Goal: Navigation & Orientation: Understand site structure

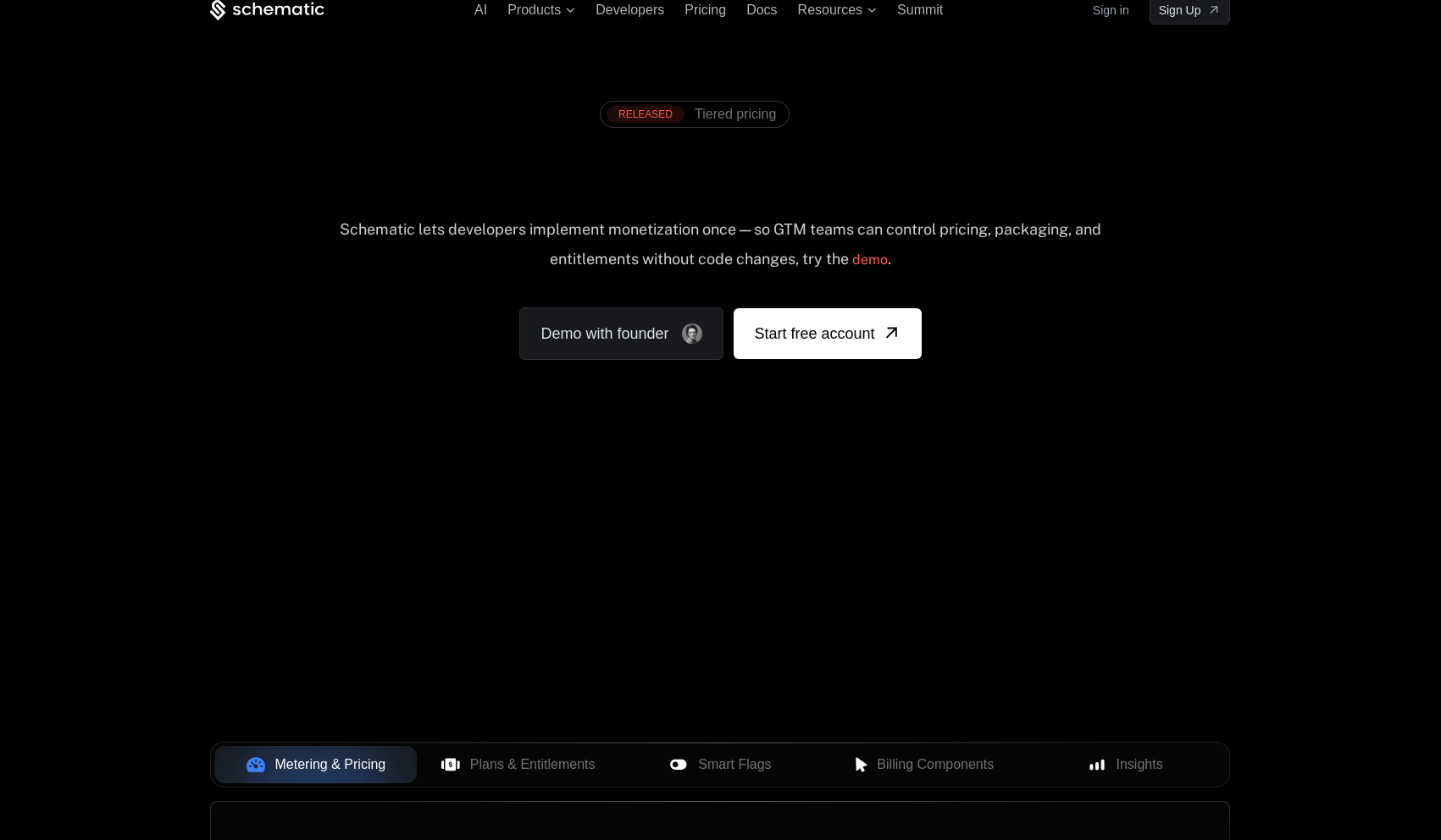
scroll to position [30, 0]
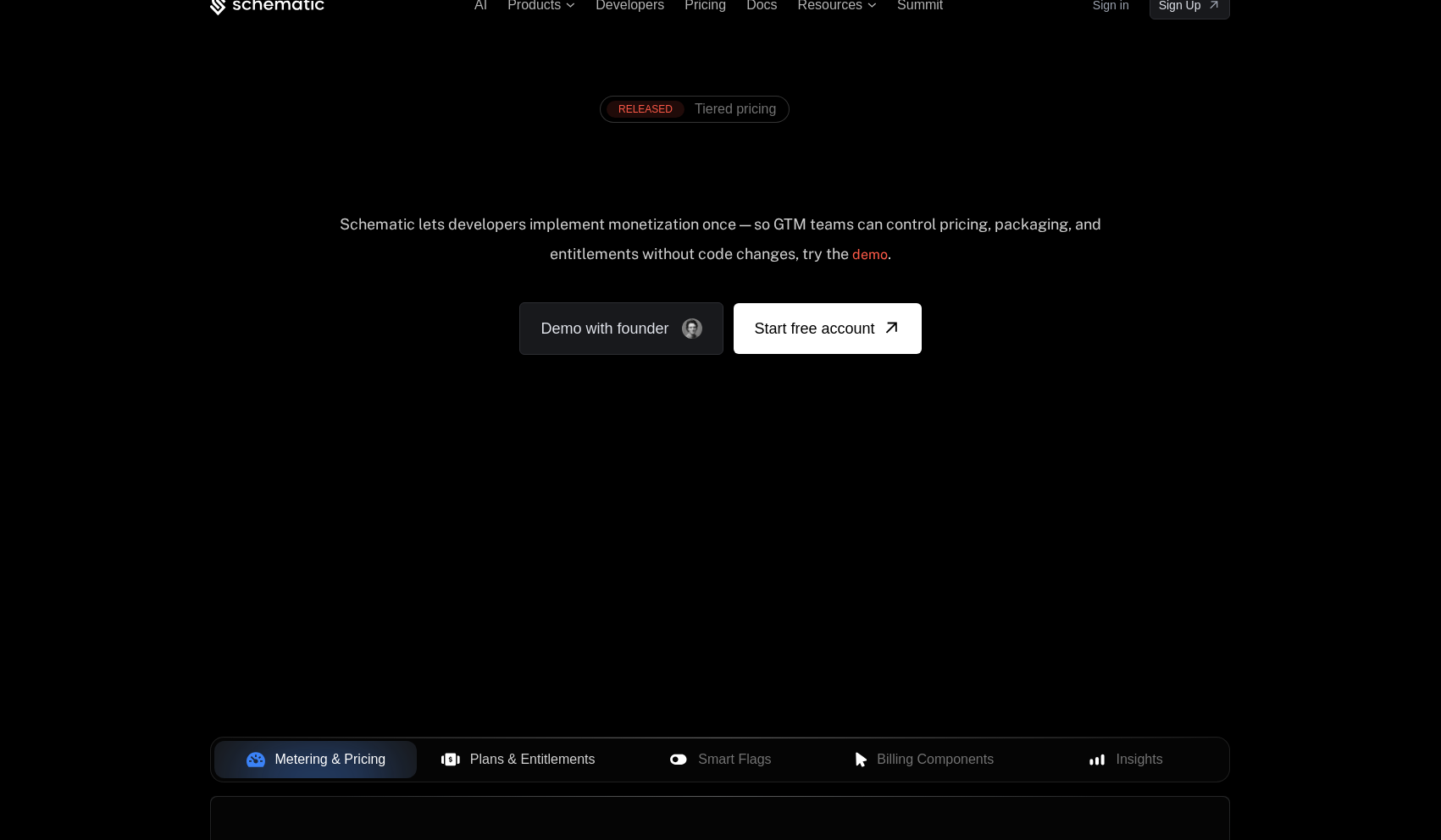
click at [541, 765] on span "Plans & Entitlements" at bounding box center [532, 759] width 125 height 20
click at [740, 780] on div "Metering & Pricing Plans & Entitlements Smart Flags Billing Components Insights" at bounding box center [720, 760] width 1020 height 46
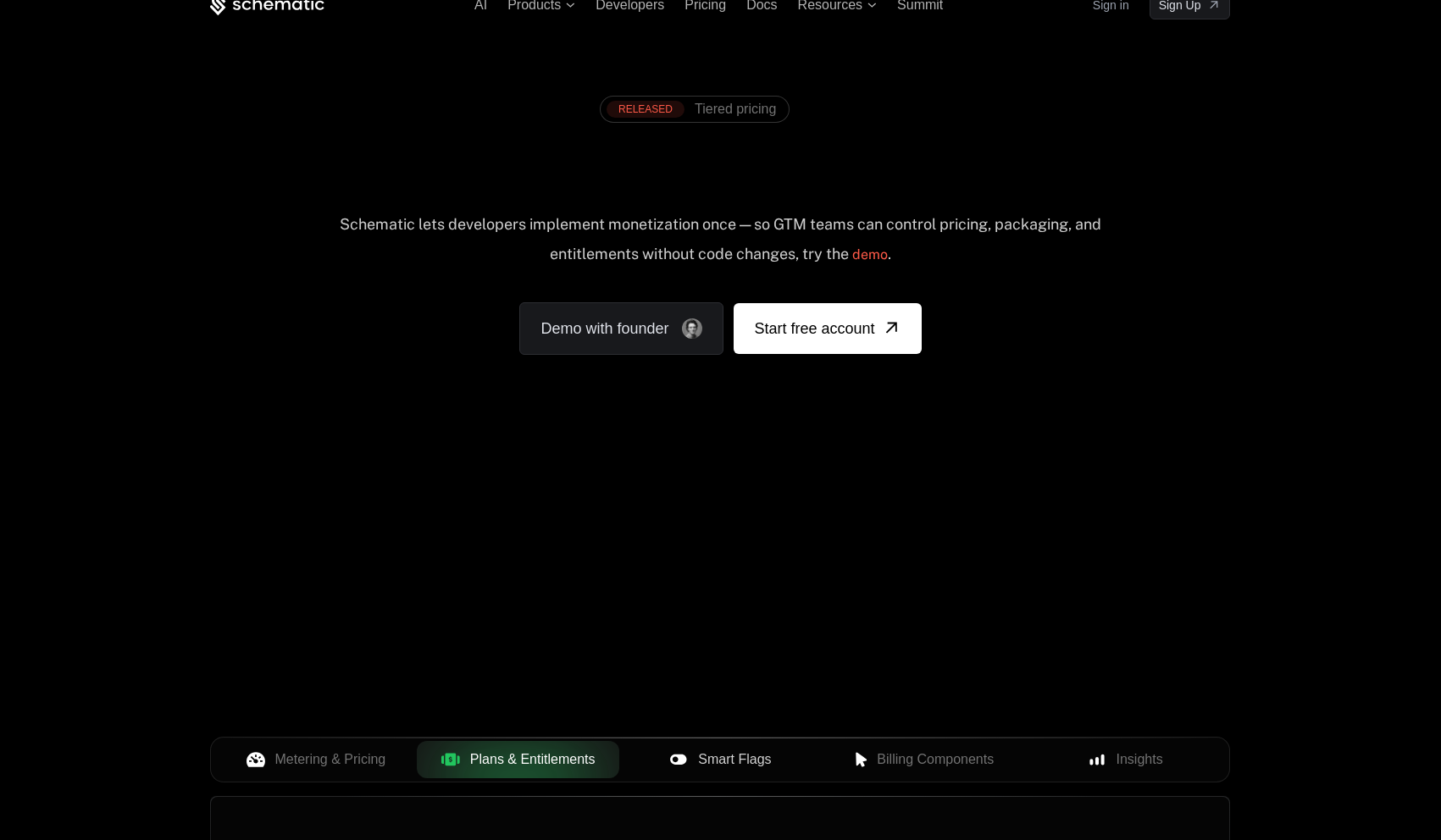
click at [744, 768] on span "Smart Flags" at bounding box center [734, 759] width 73 height 20
click at [843, 779] on div "Metering & Pricing Plans & Entitlements Smart Flags Billing Components Insights" at bounding box center [720, 760] width 1020 height 46
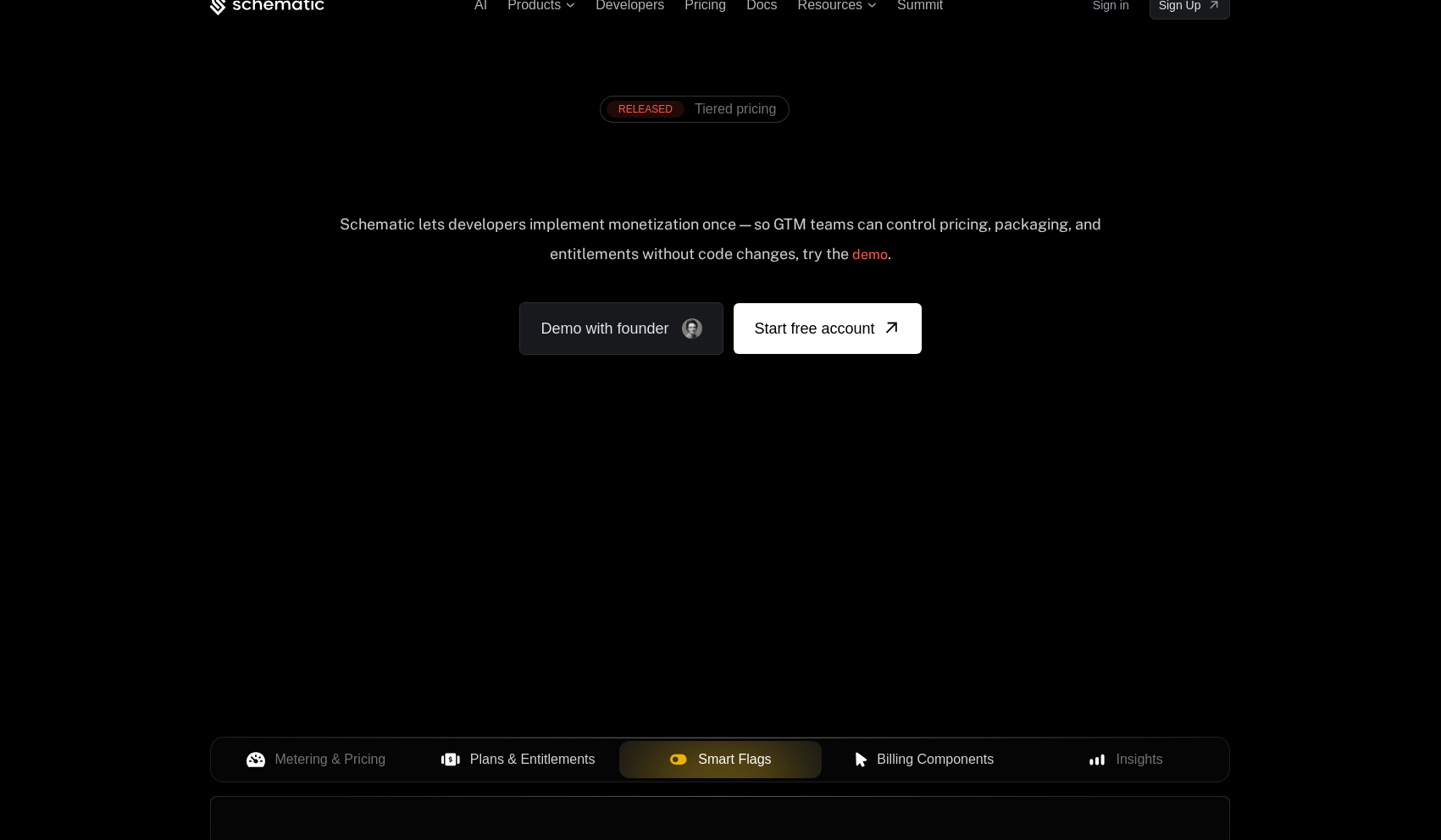
click at [884, 771] on button "Billing Components" at bounding box center [923, 759] width 203 height 38
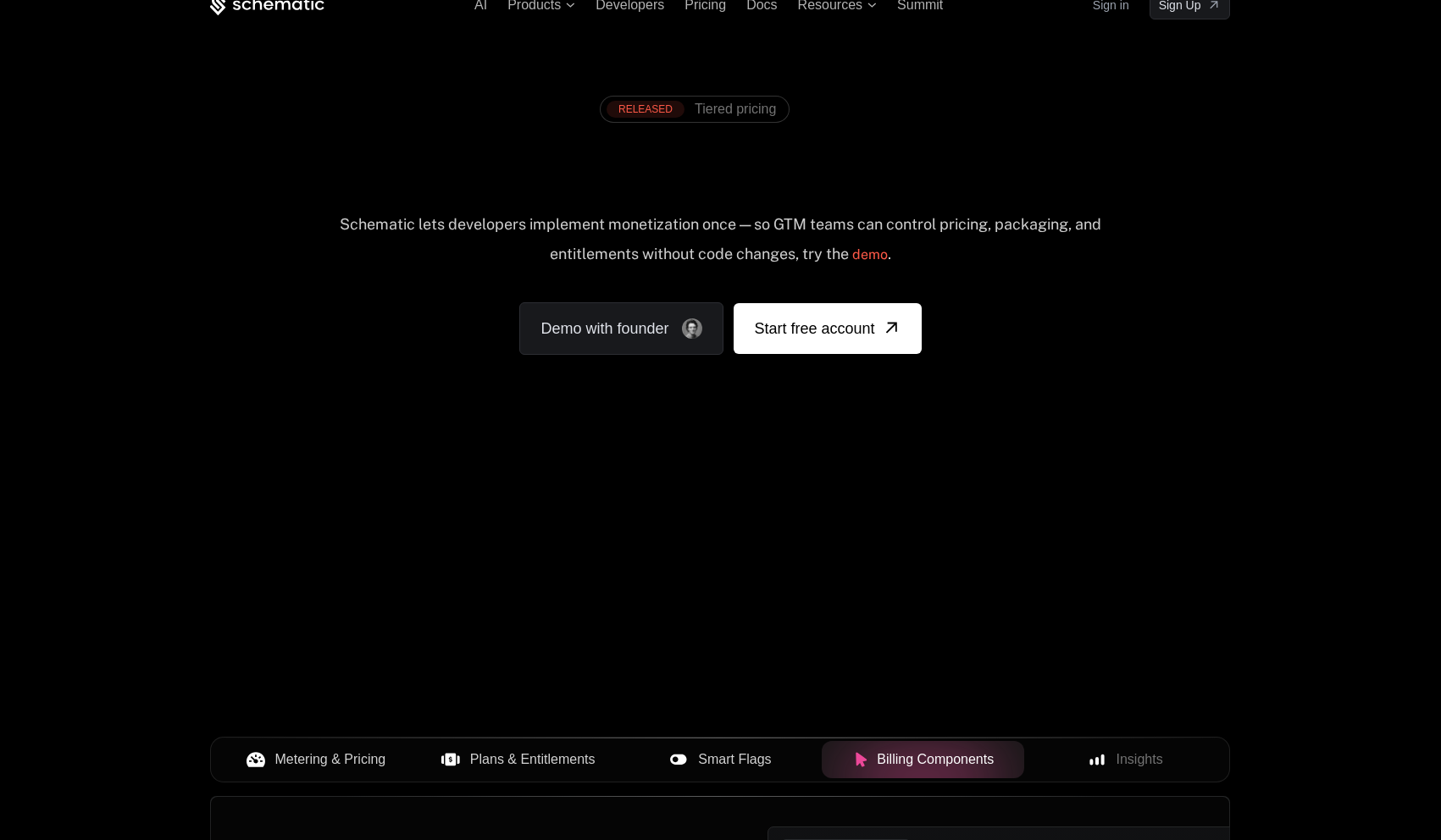
click at [335, 754] on span "Metering & Pricing" at bounding box center [331, 759] width 111 height 20
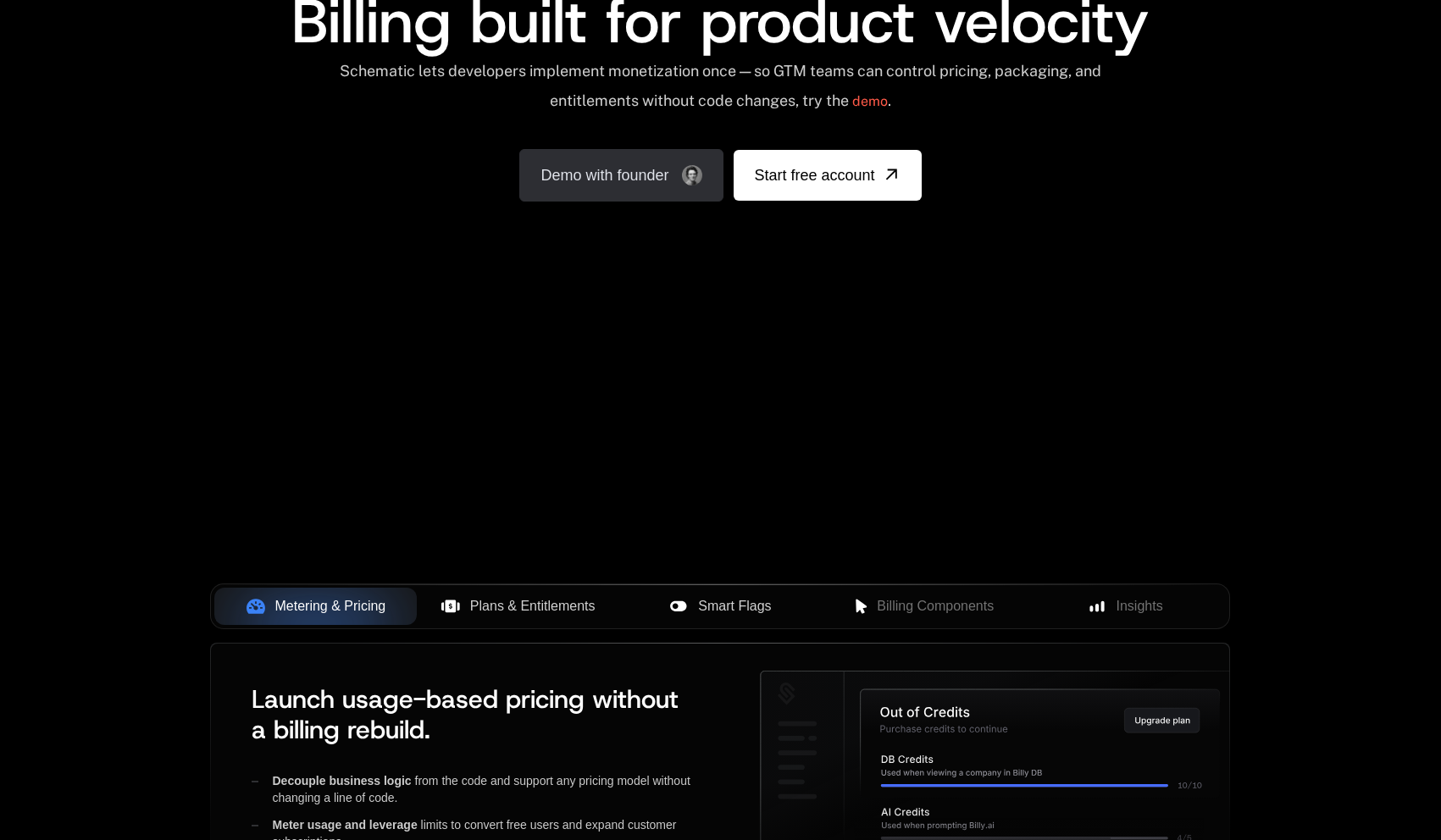
scroll to position [214, 0]
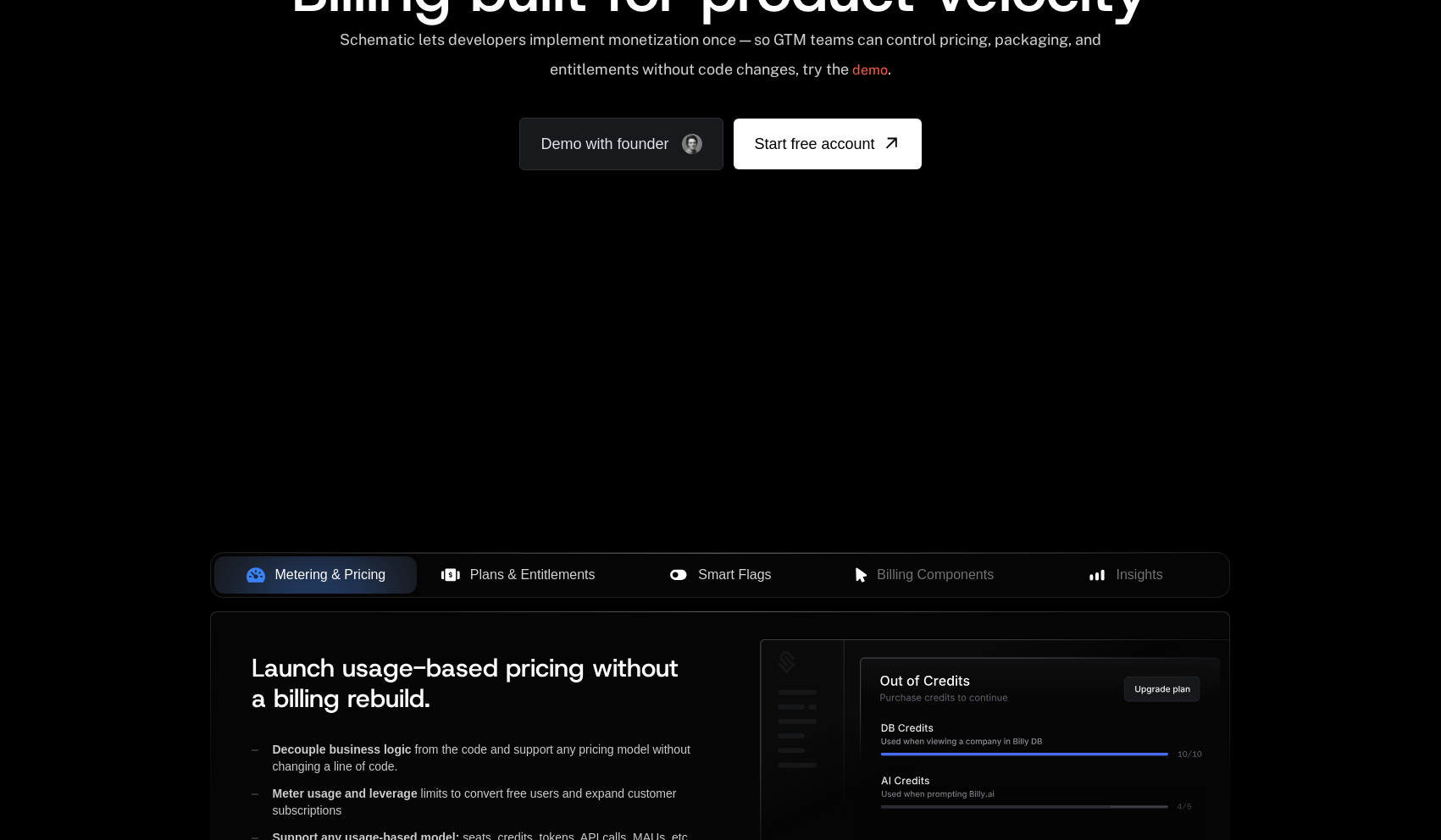
click at [538, 590] on button "Plans & Entitlements" at bounding box center [517, 575] width 203 height 38
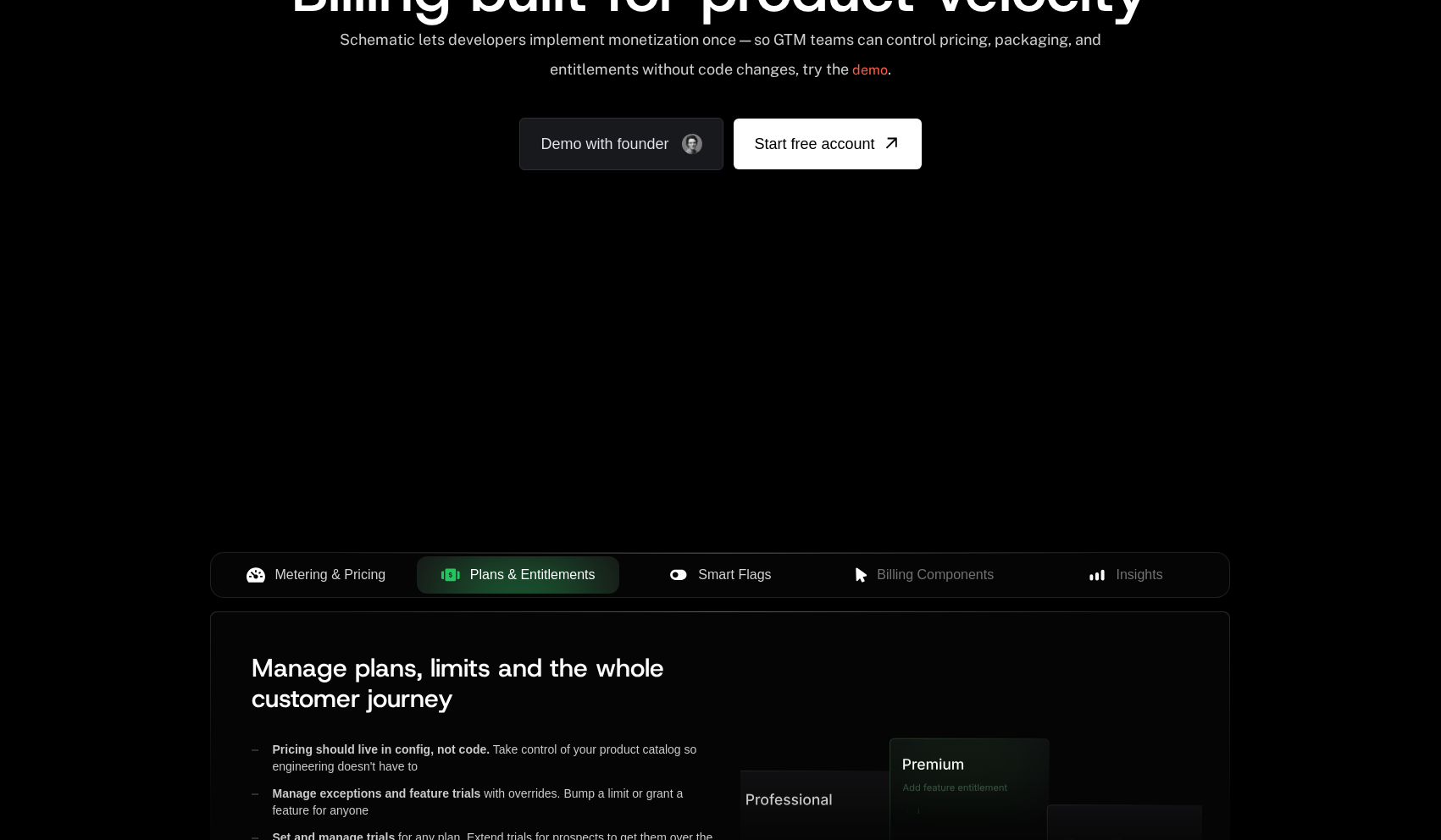
click at [731, 580] on span "Smart Flags" at bounding box center [734, 574] width 73 height 20
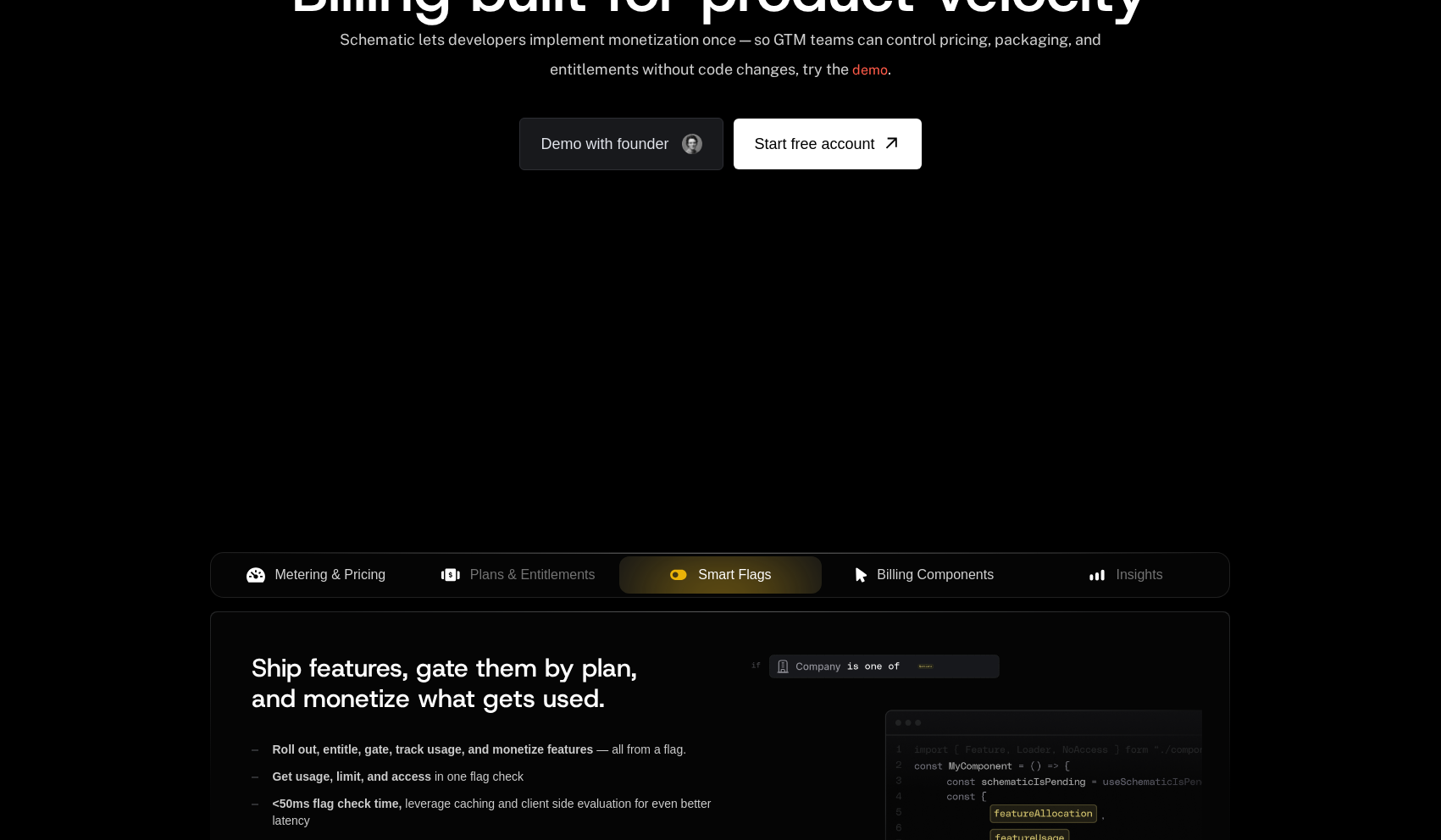
click at [929, 584] on span "Billing Components" at bounding box center [935, 574] width 117 height 20
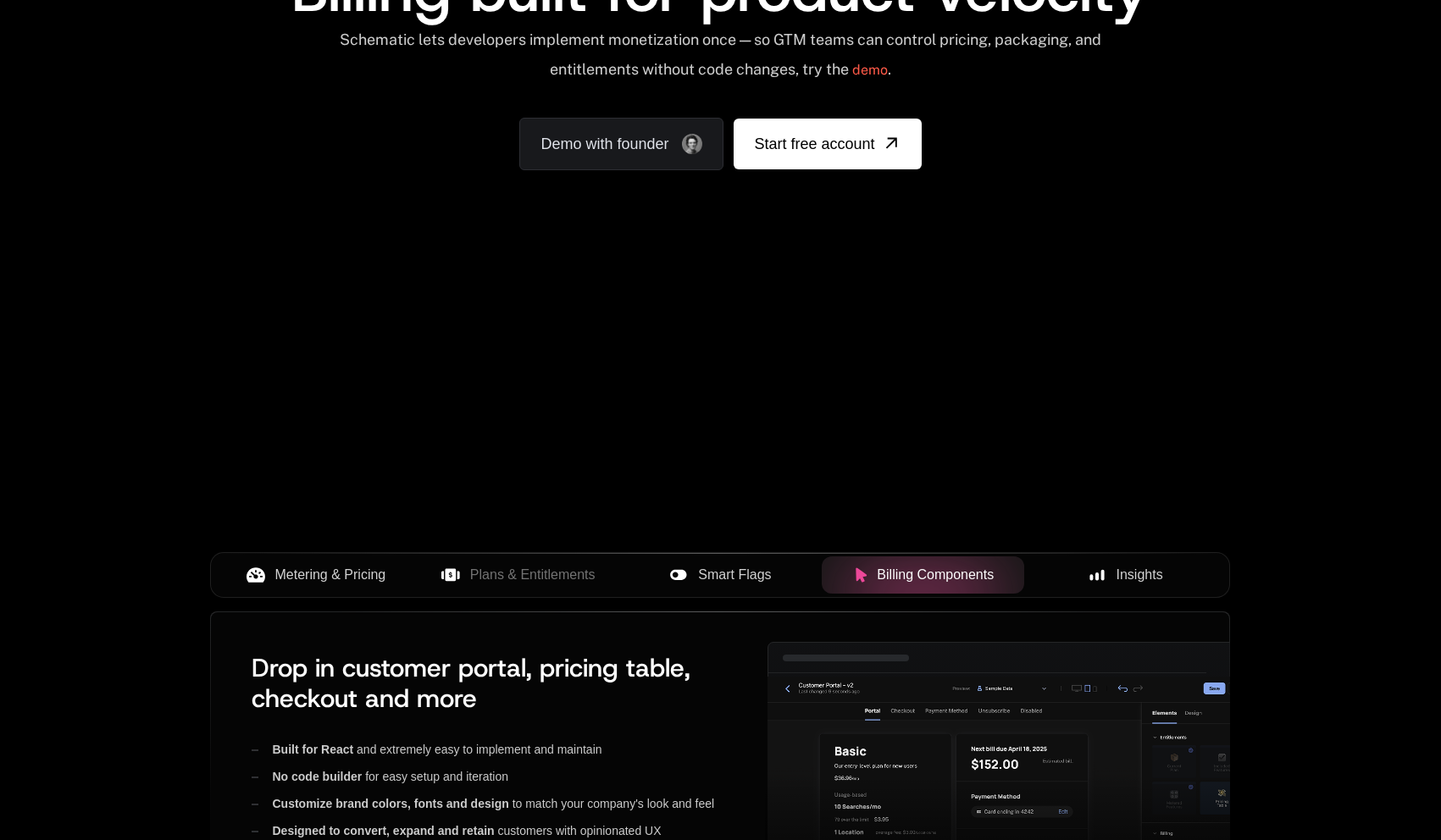
click at [1124, 587] on button "Insights" at bounding box center [1125, 575] width 203 height 38
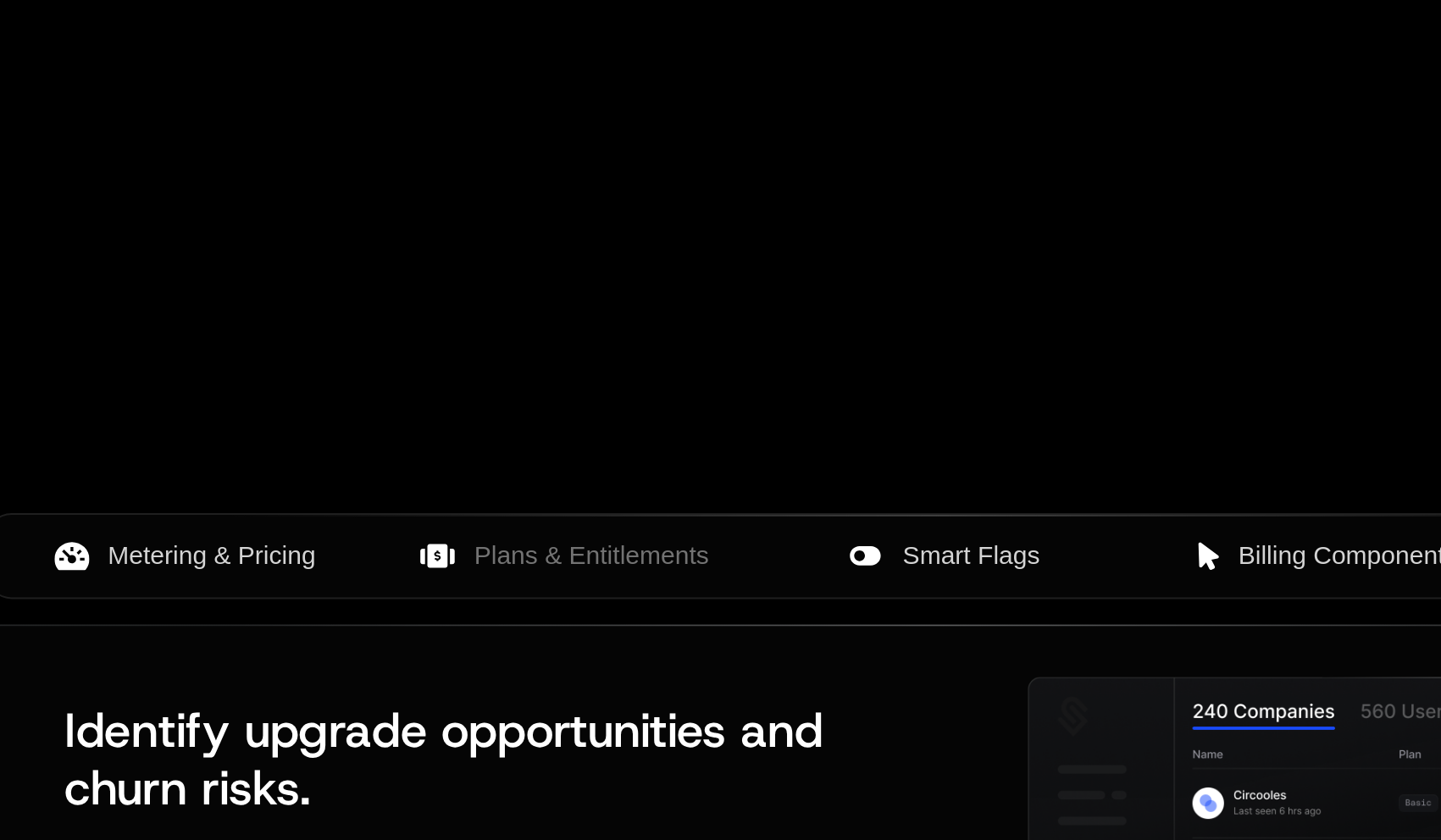
click at [500, 578] on span "Plans & Entitlements" at bounding box center [532, 574] width 125 height 20
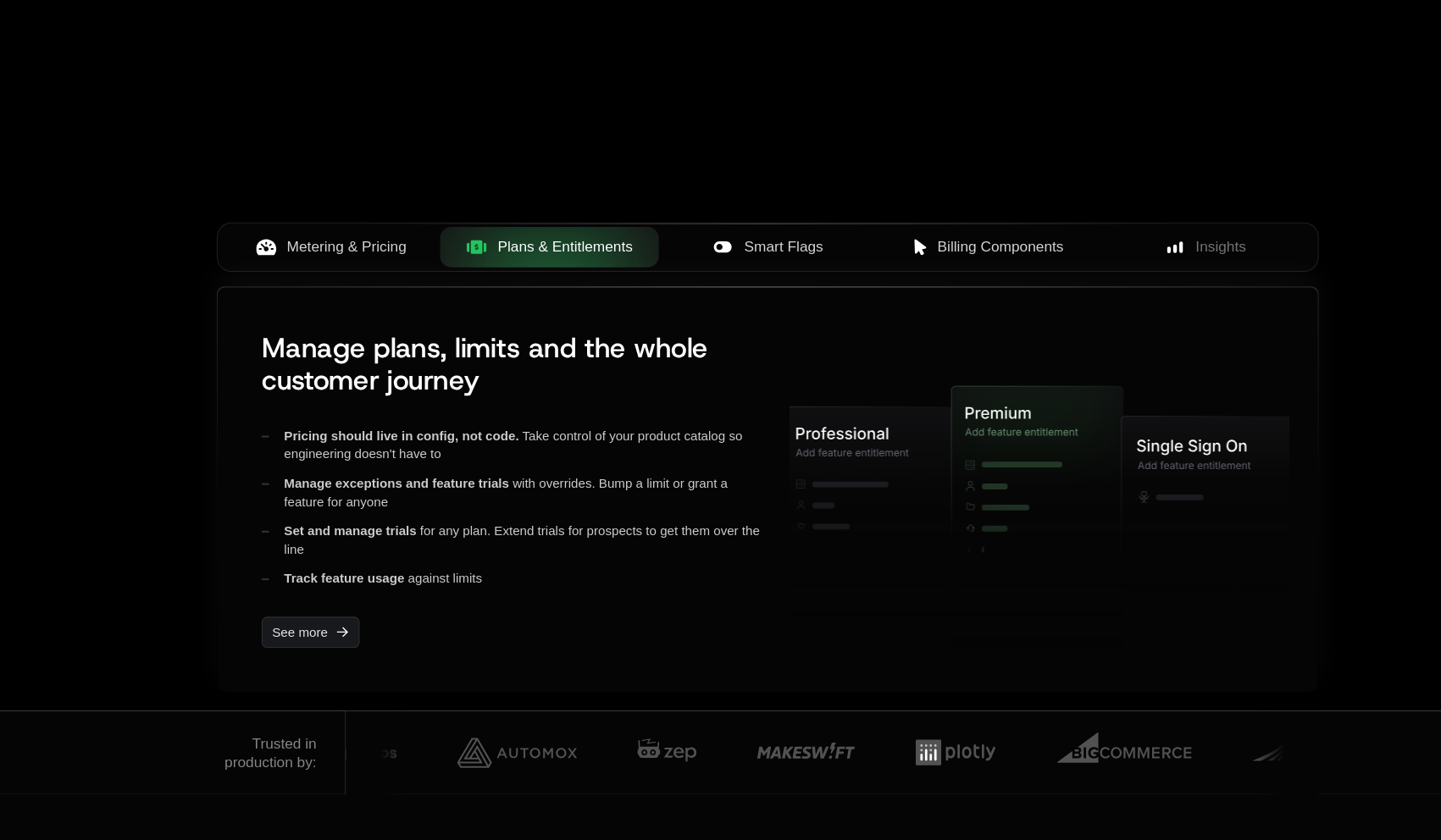
scroll to position [577, 0]
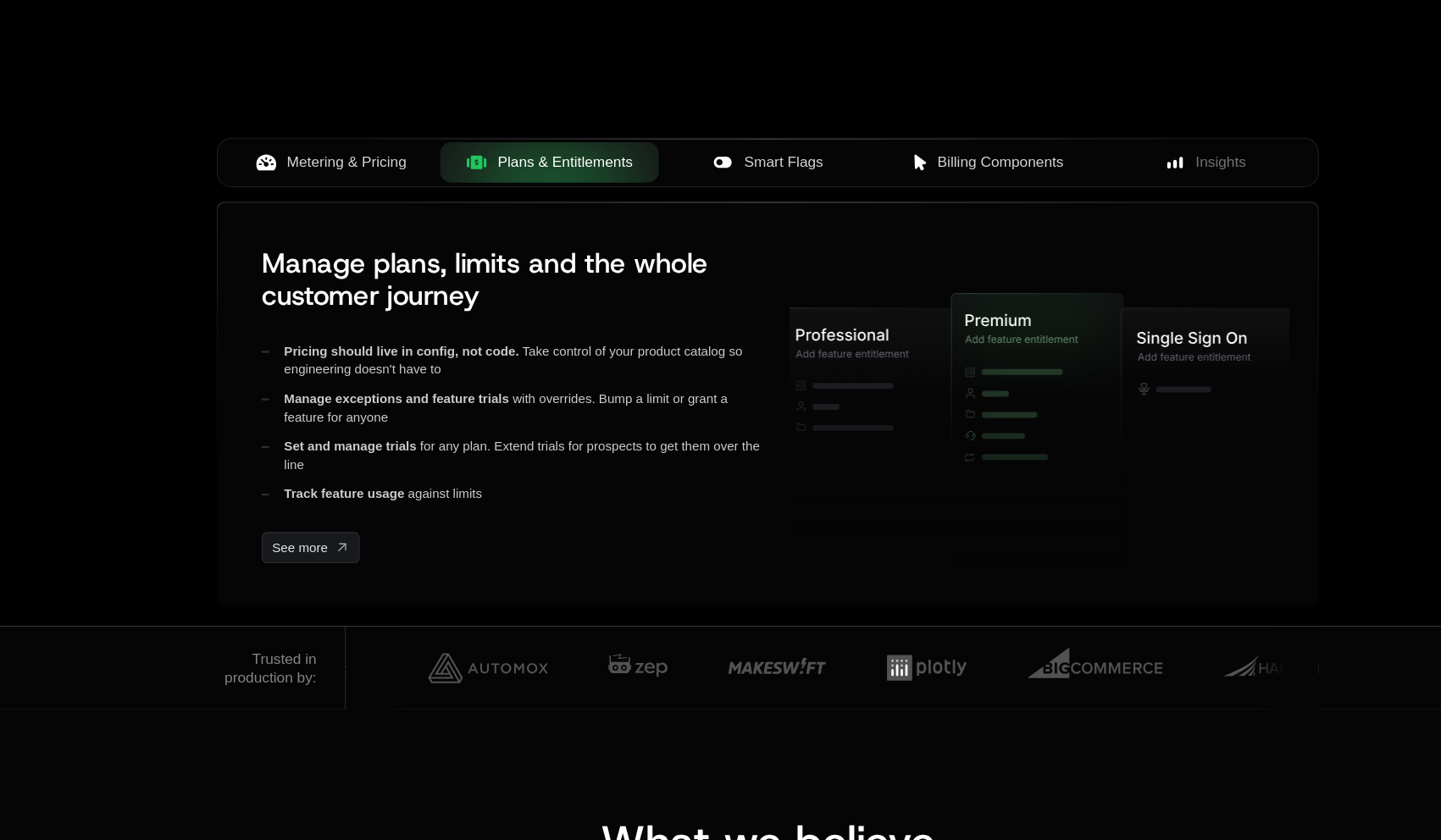
click at [753, 211] on span "Smart Flags" at bounding box center [734, 212] width 73 height 20
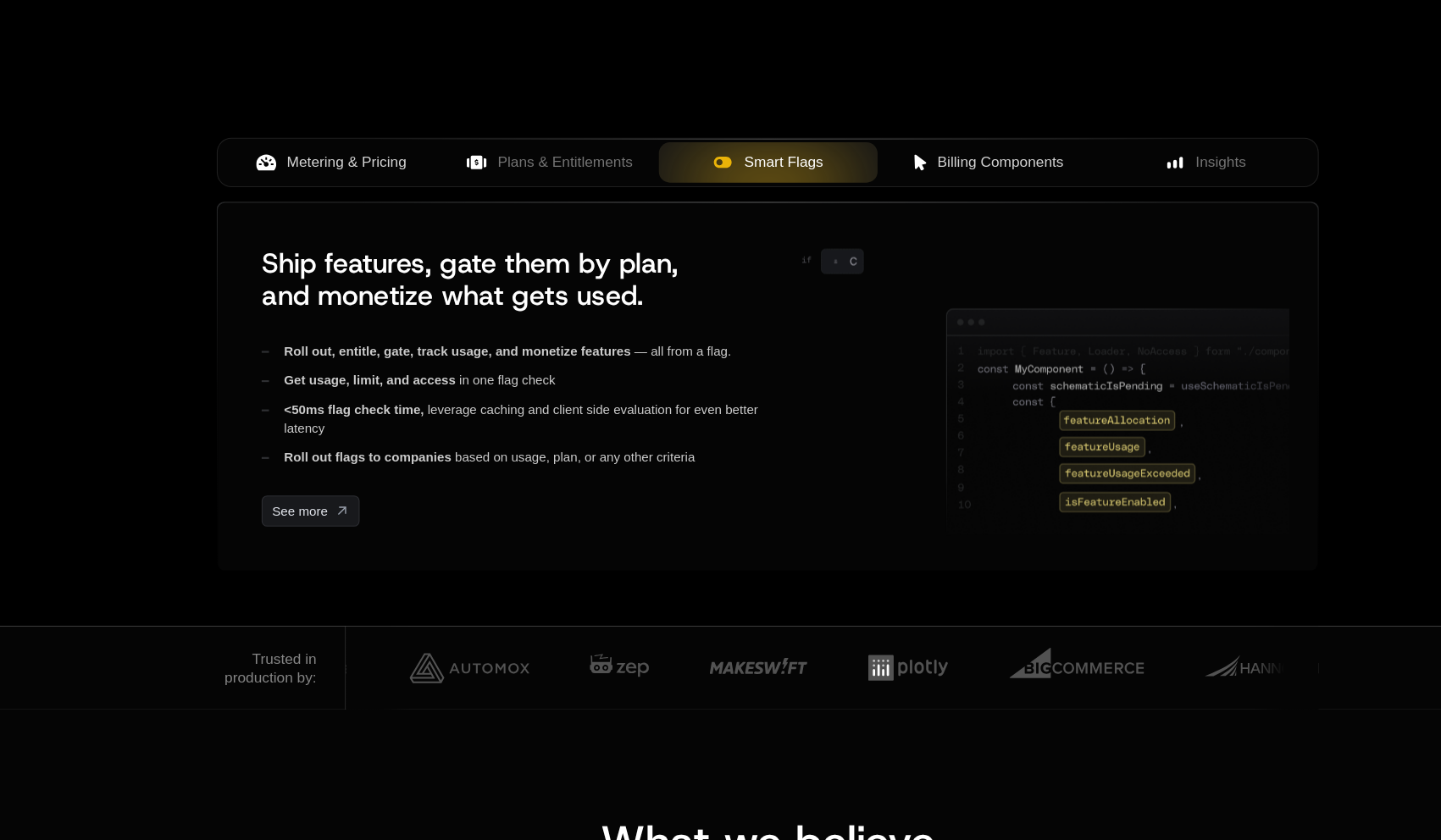
click at [903, 218] on span "Billing Components" at bounding box center [935, 212] width 117 height 20
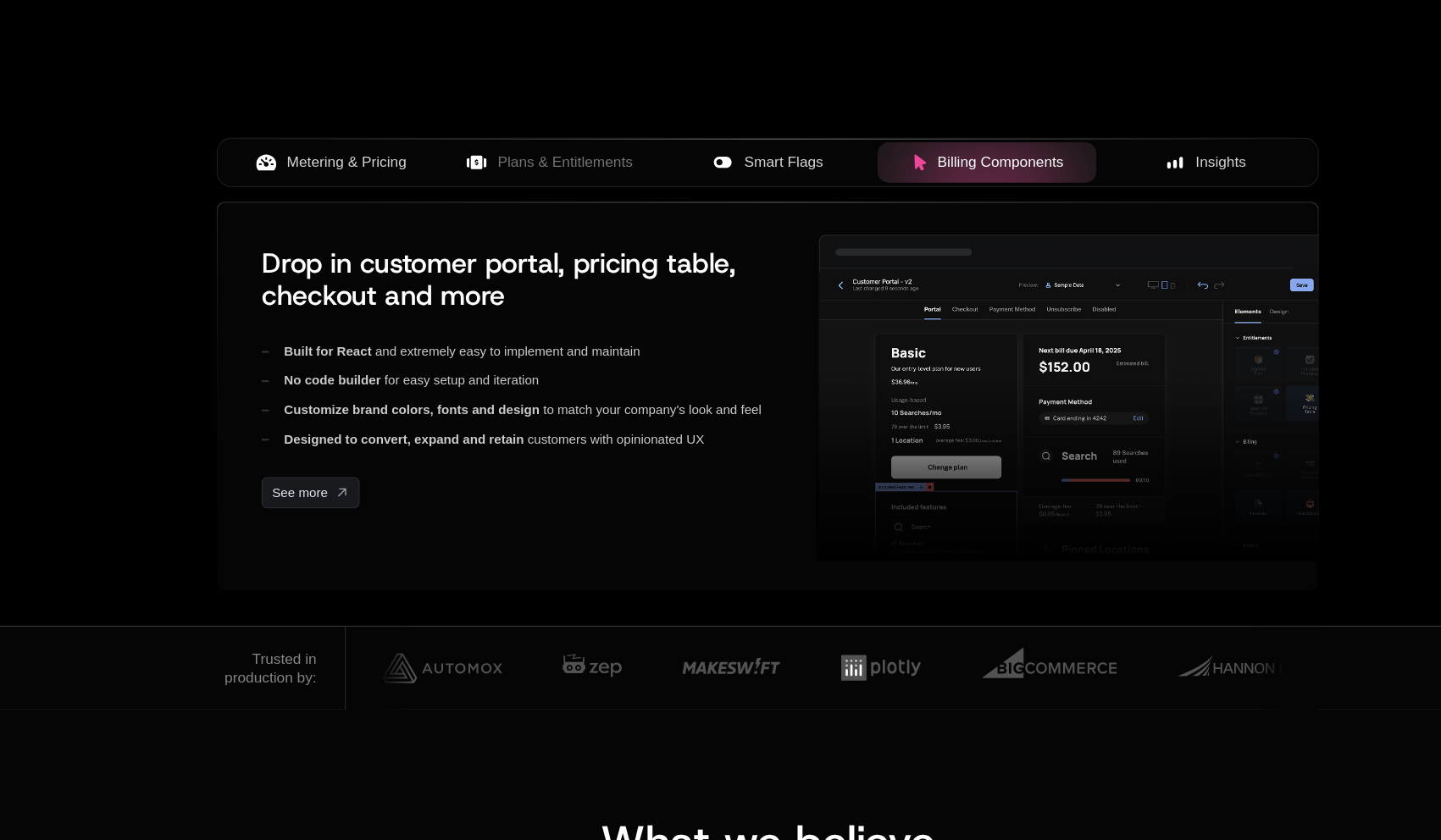
click at [1143, 218] on span "Insights" at bounding box center [1139, 212] width 46 height 20
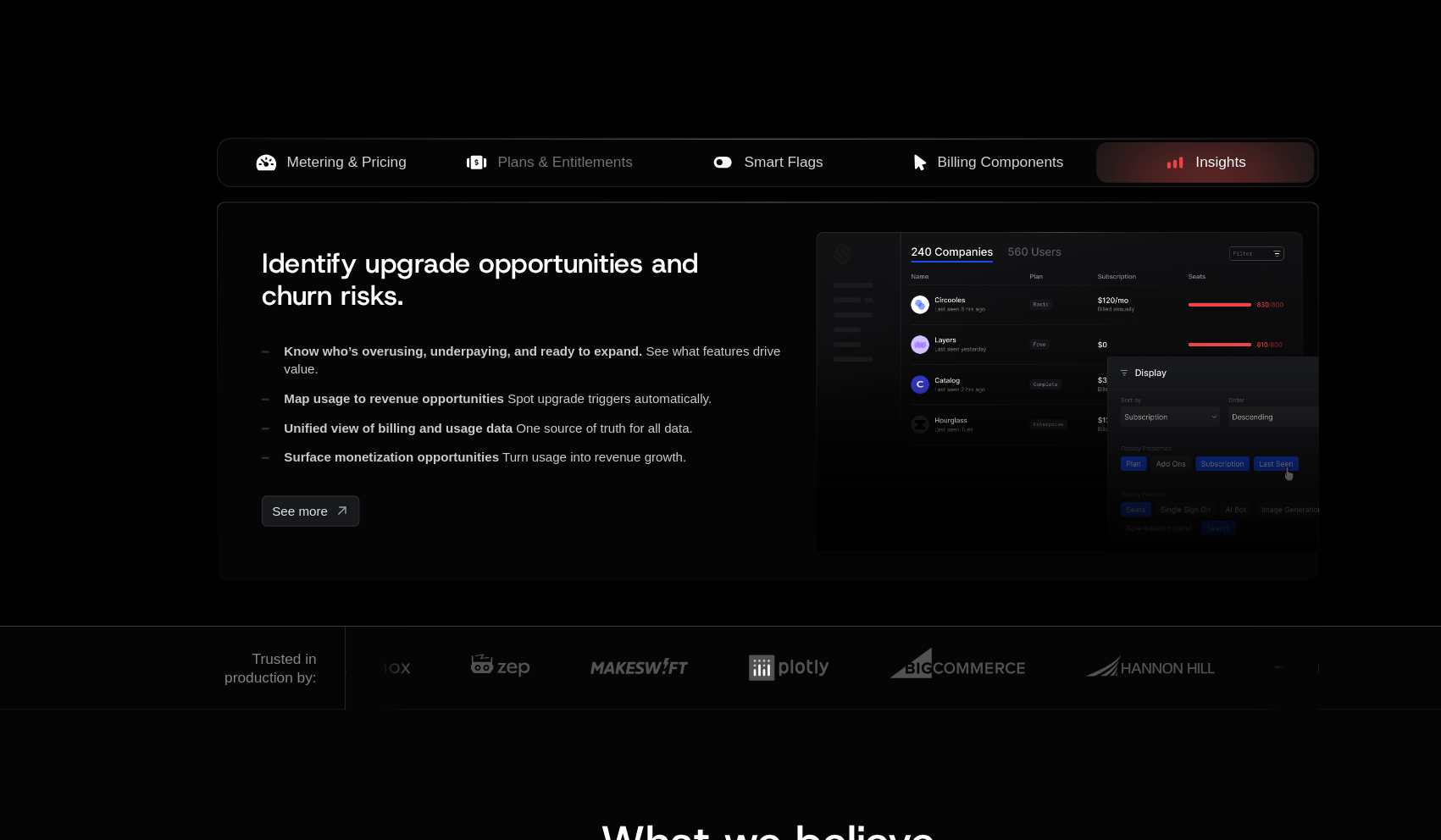
click at [288, 225] on button "Metering & Pricing" at bounding box center [315, 212] width 203 height 38
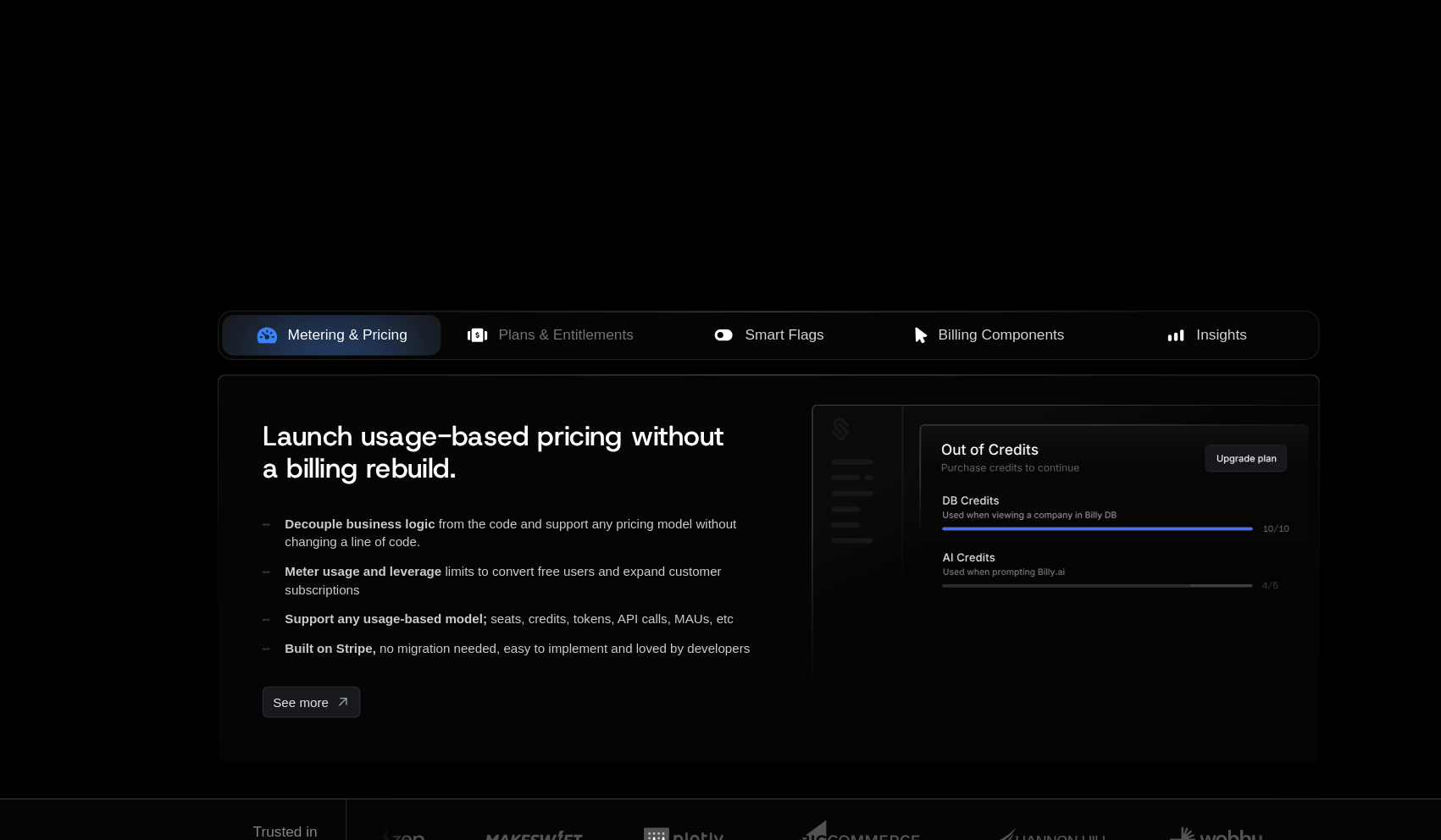
scroll to position [455, 0]
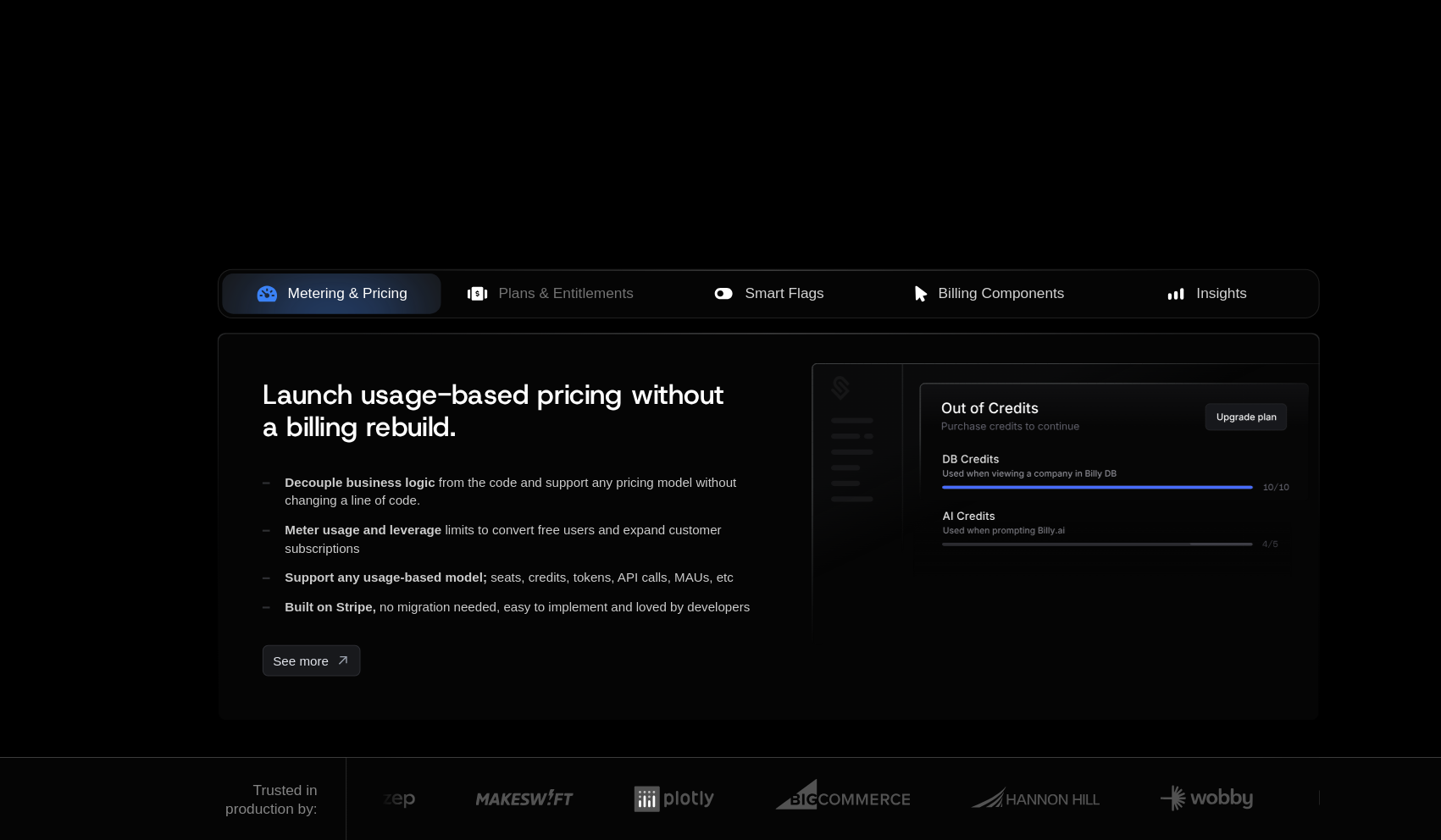
click at [563, 332] on span "Plans & Entitlements" at bounding box center [532, 334] width 125 height 20
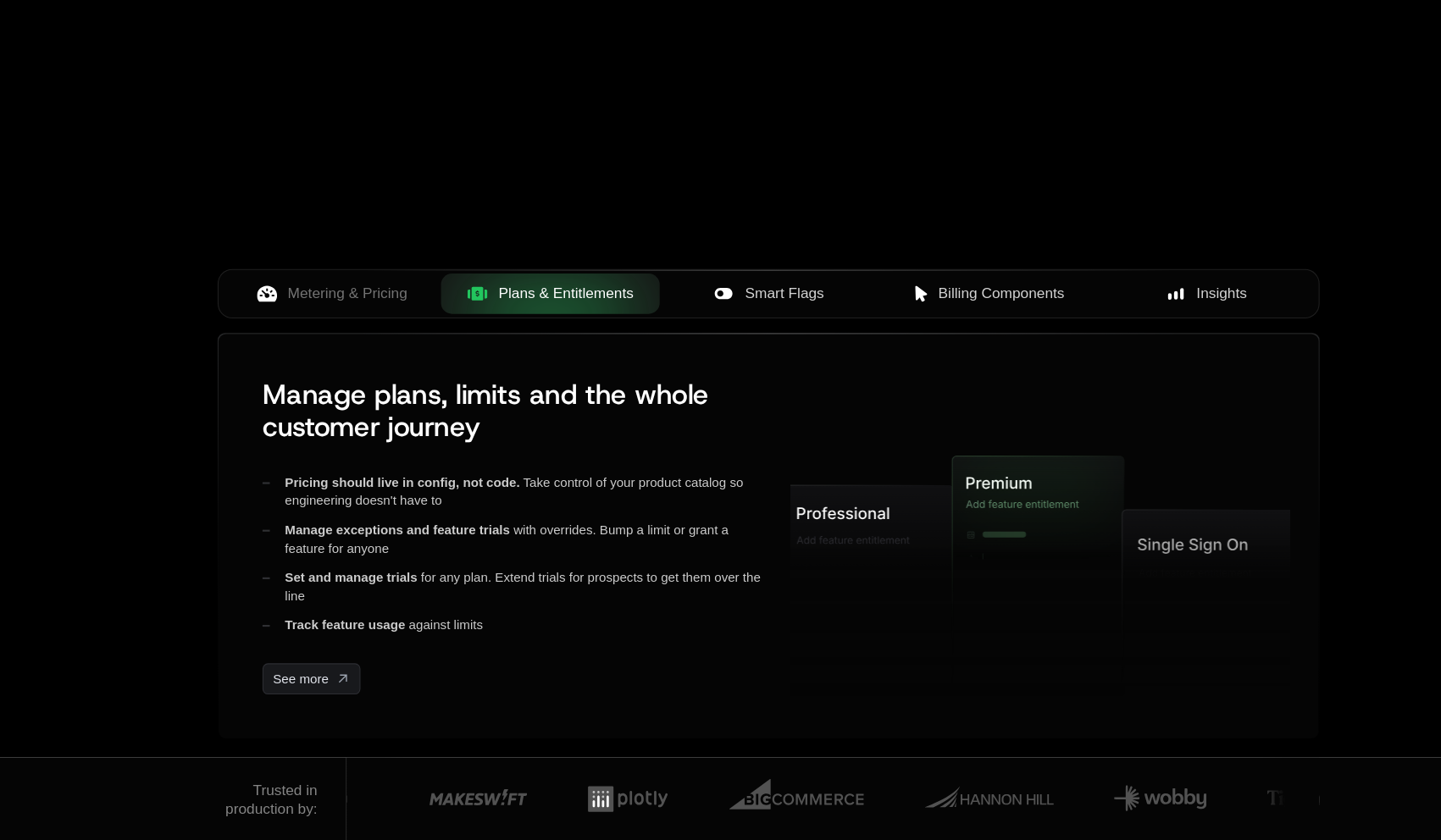
click at [700, 336] on span "Smart Flags" at bounding box center [734, 334] width 73 height 20
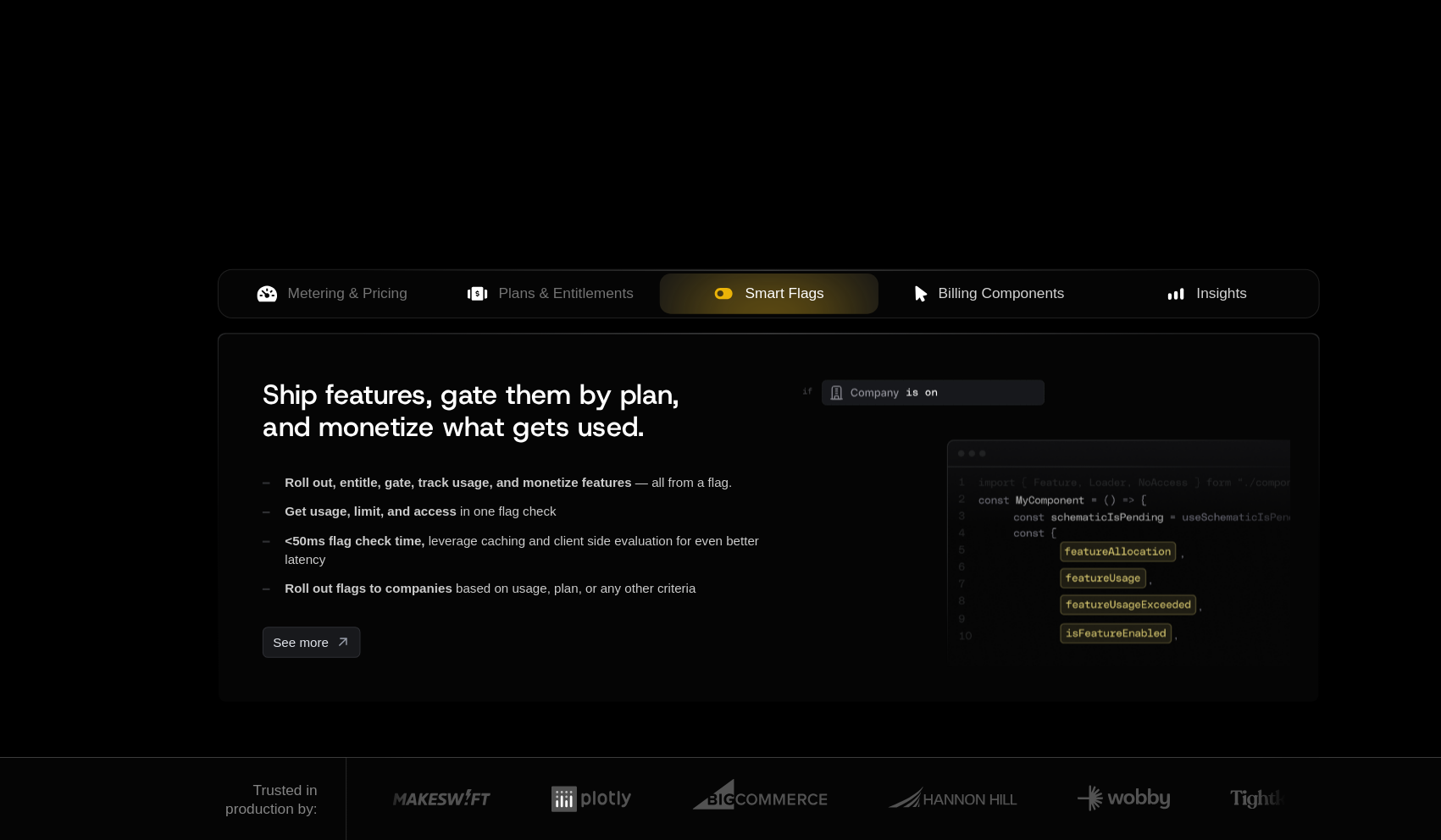
click at [903, 340] on span "Billing Components" at bounding box center [935, 334] width 117 height 20
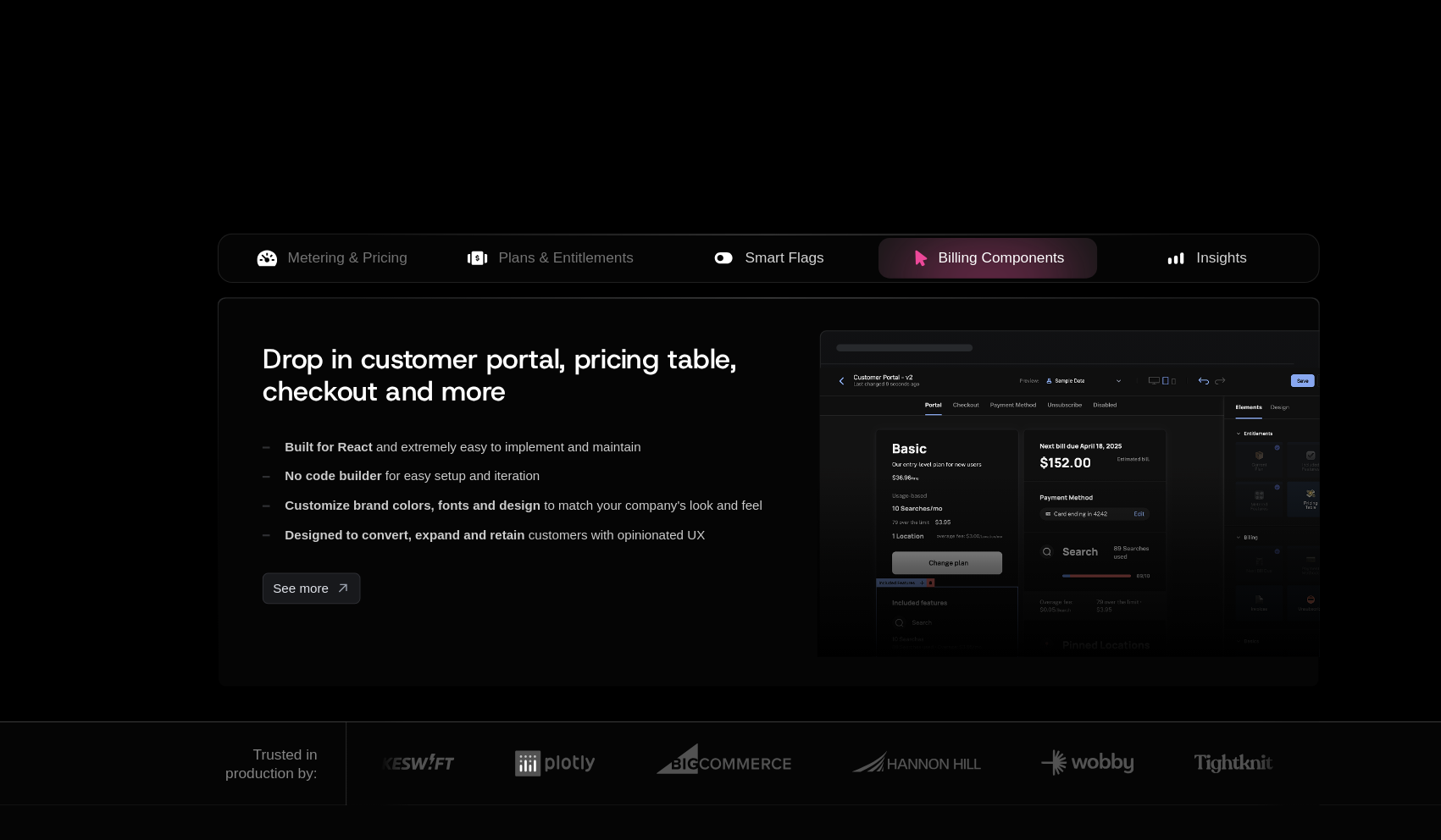
scroll to position [513, 0]
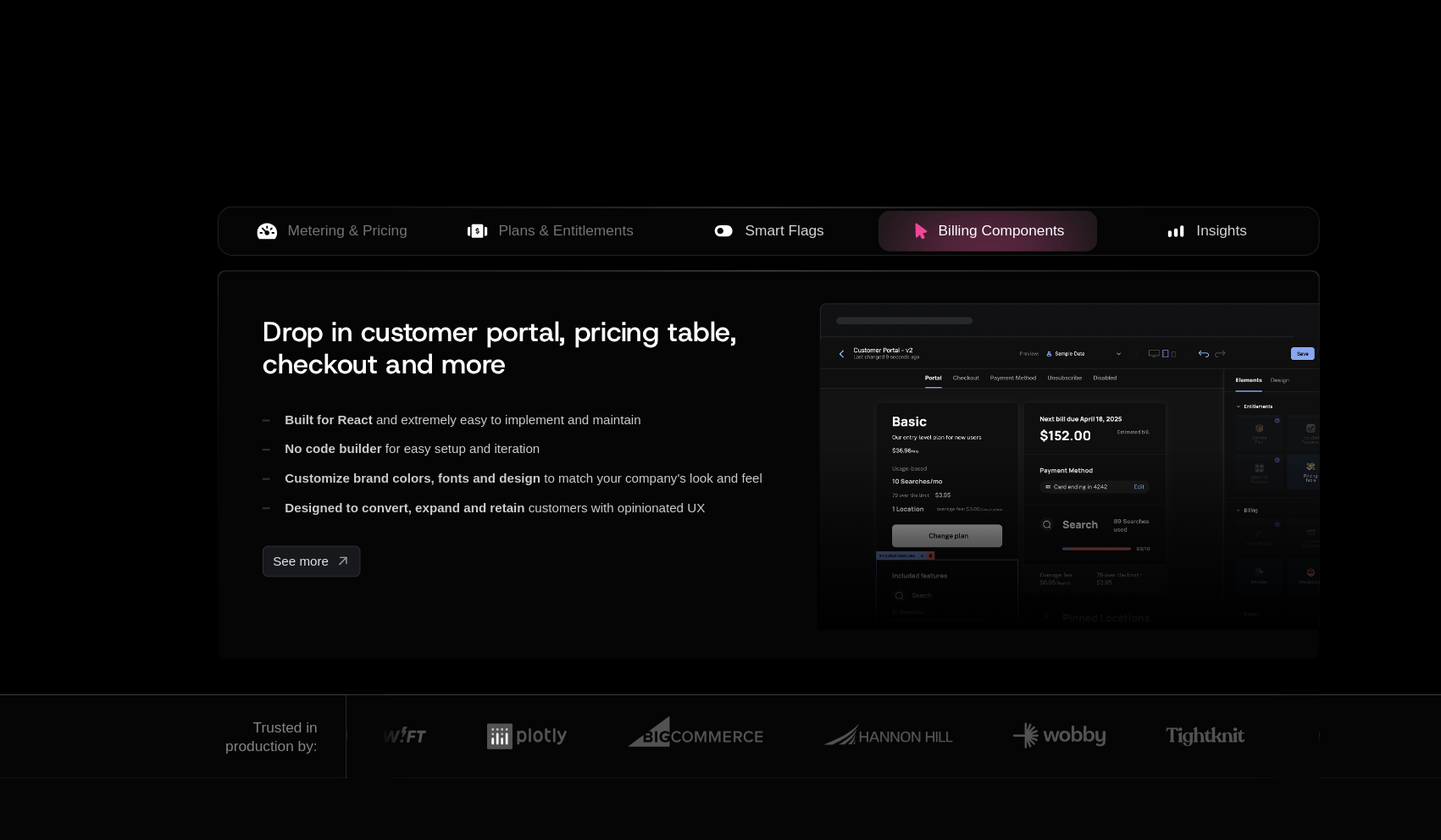
click at [755, 287] on button "Smart Flags" at bounding box center [720, 276] width 203 height 38
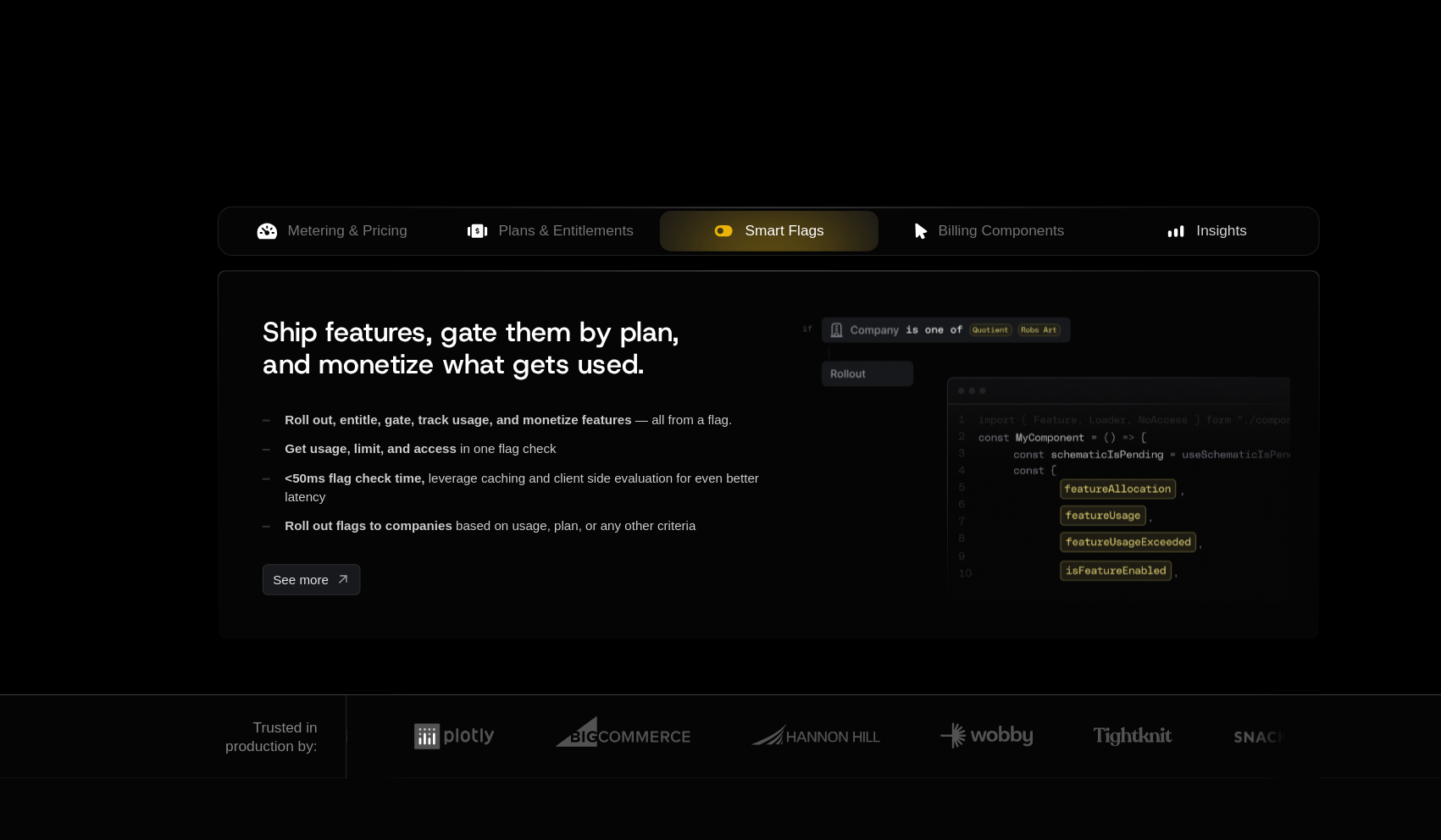
click at [557, 282] on span "Plans & Entitlements" at bounding box center [532, 275] width 125 height 20
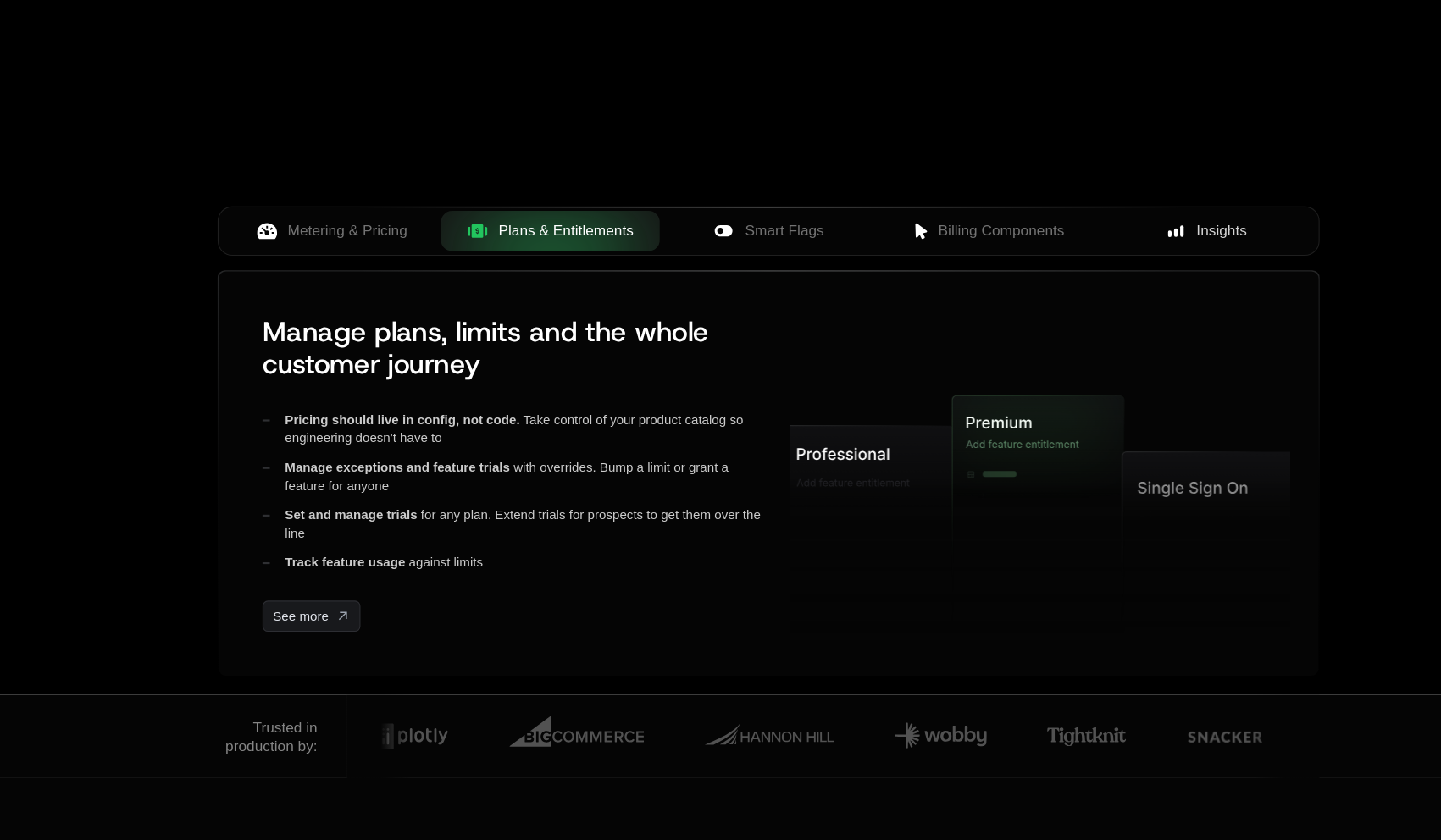
click at [360, 281] on span "Metering & Pricing" at bounding box center [331, 275] width 111 height 20
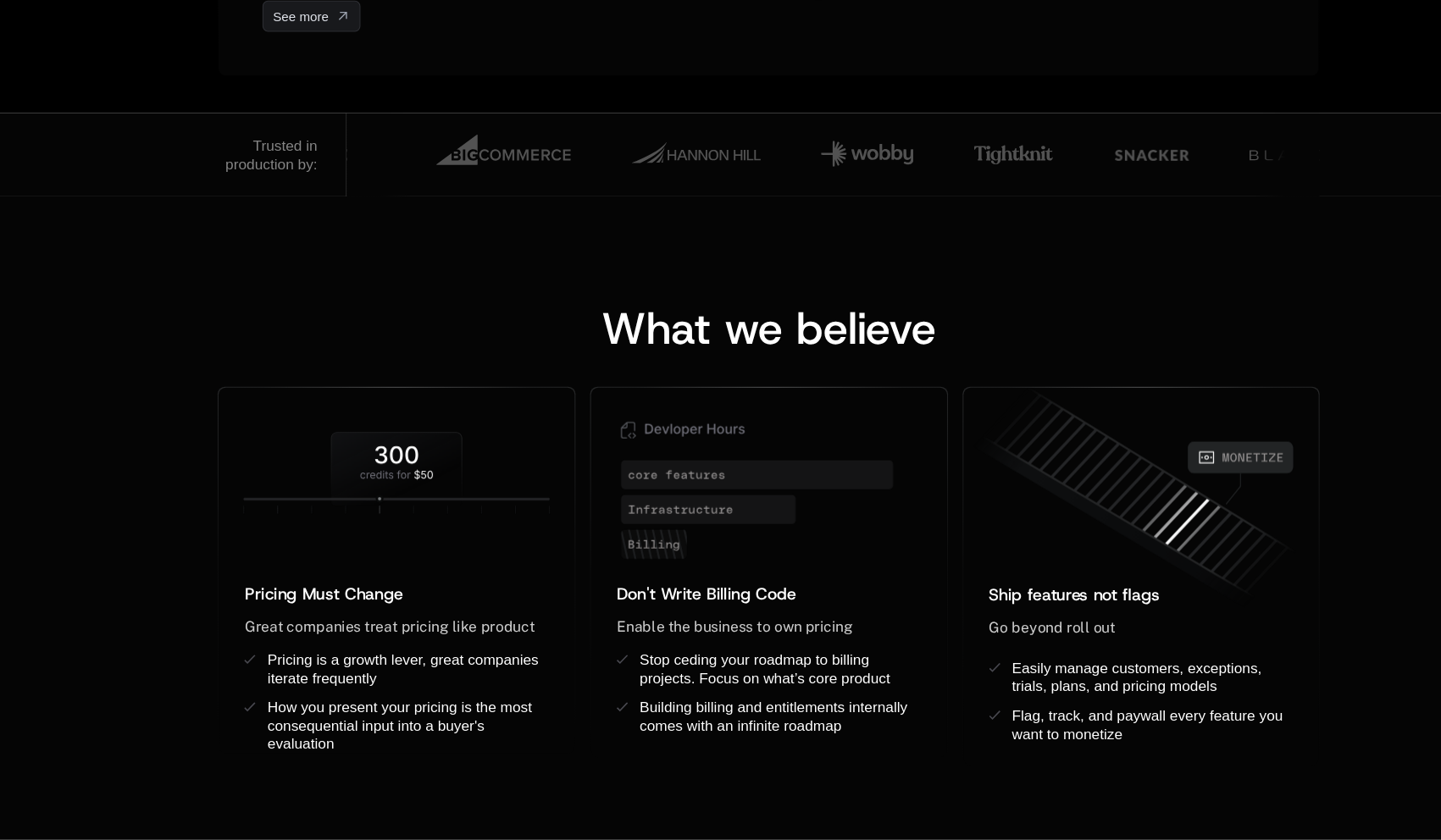
scroll to position [1444, 0]
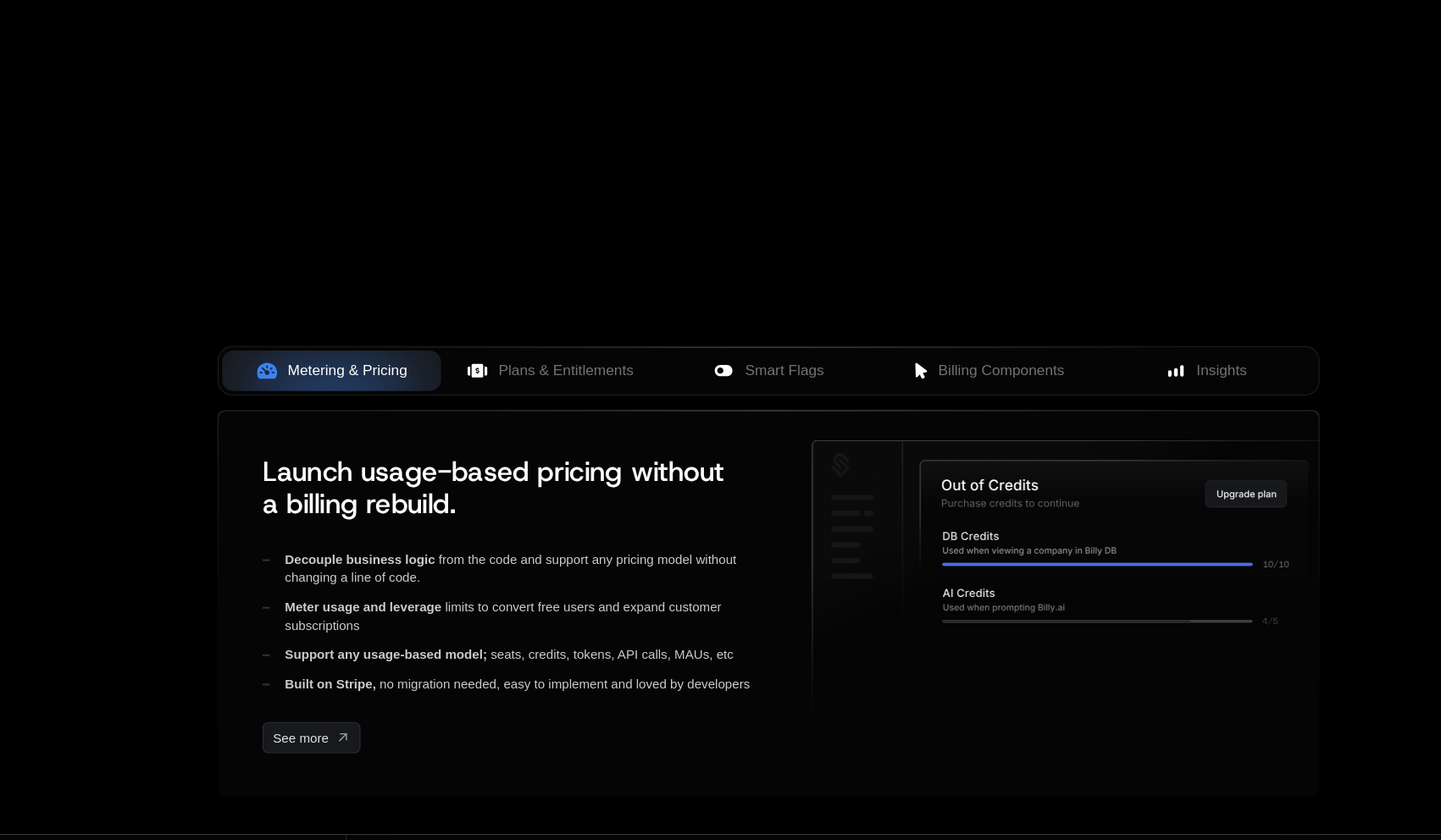
scroll to position [416, 0]
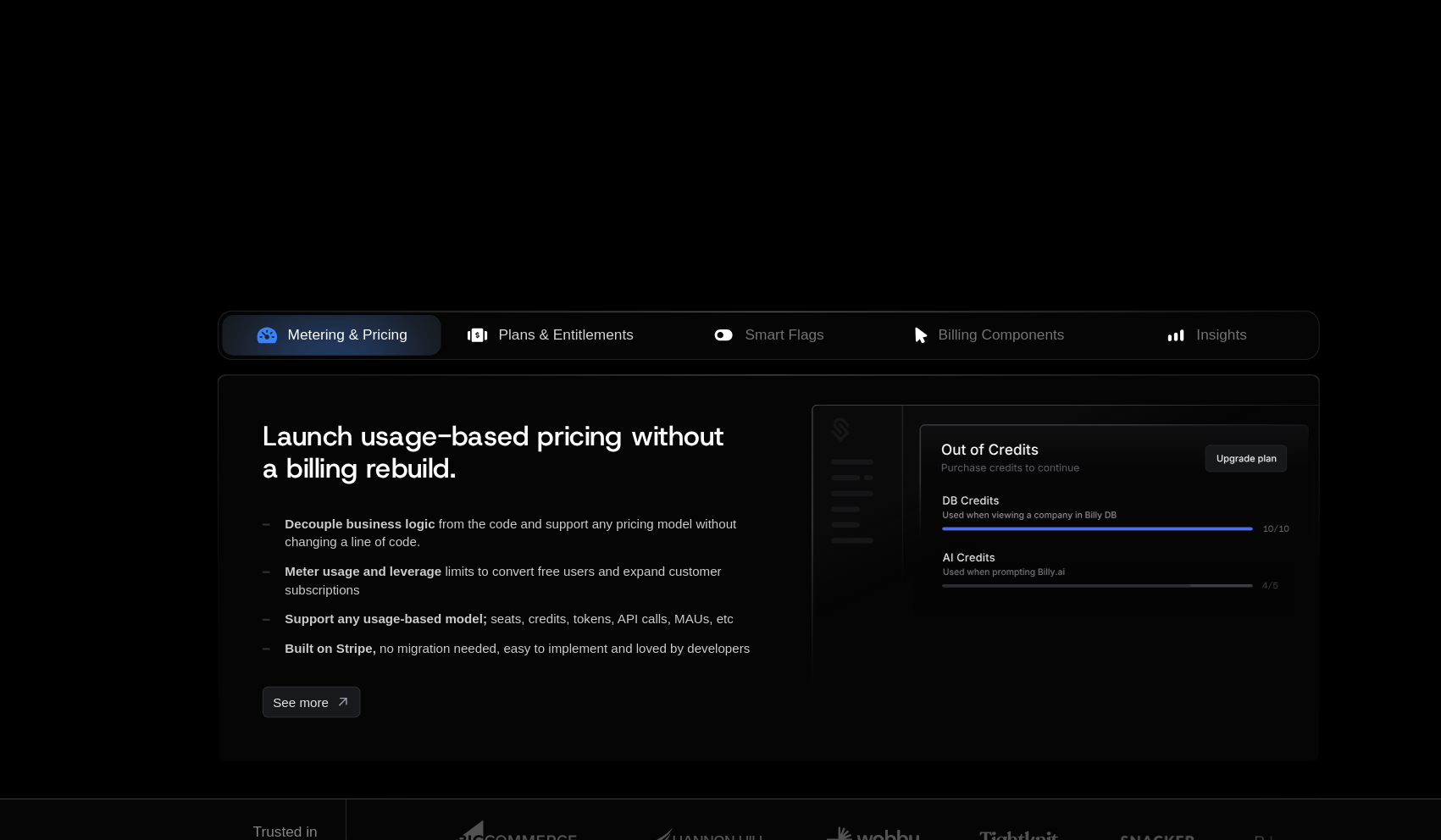
click at [527, 376] on span "Plans & Entitlements" at bounding box center [532, 373] width 125 height 20
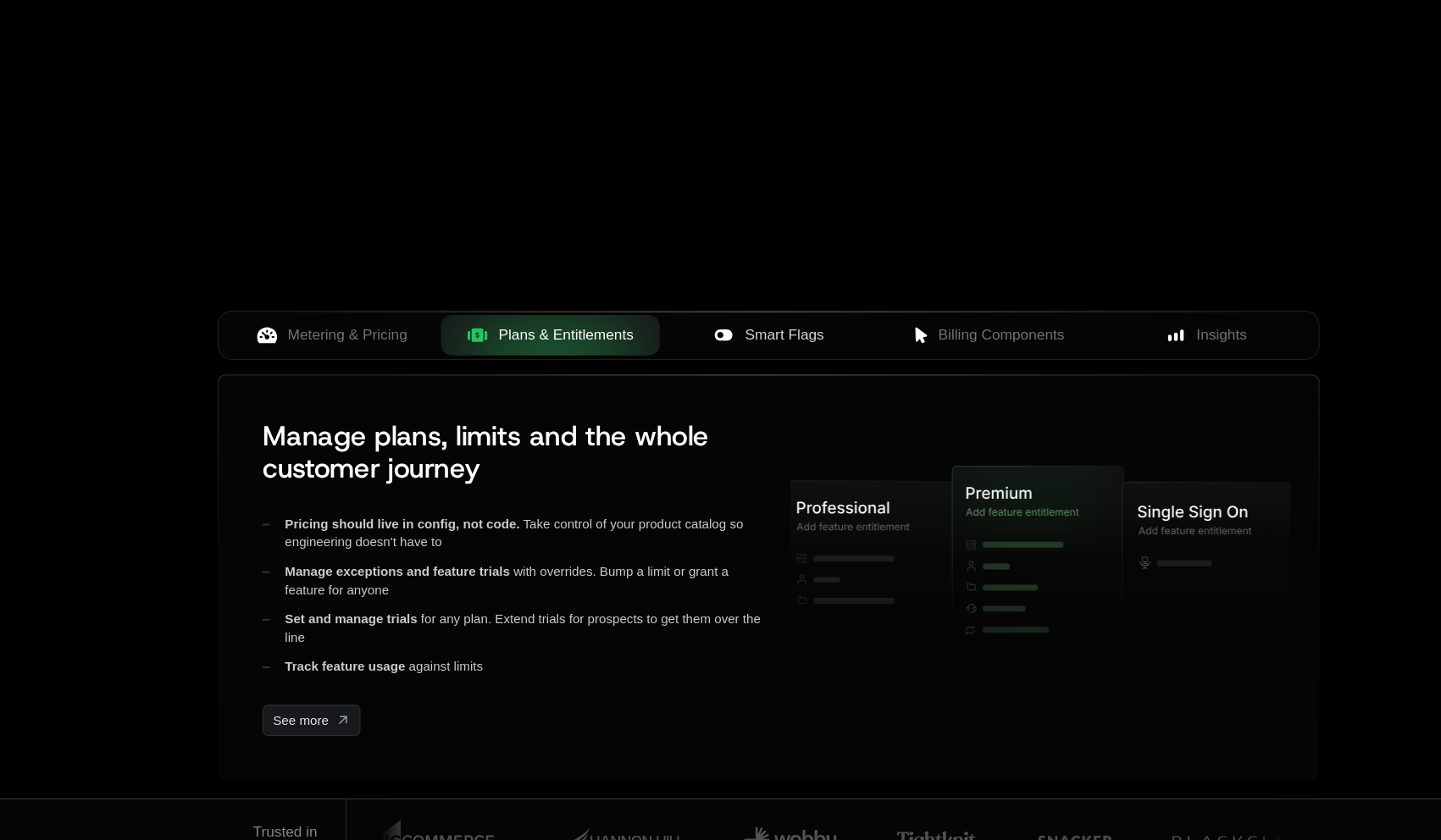
click at [753, 386] on button "Smart Flags" at bounding box center [720, 373] width 203 height 38
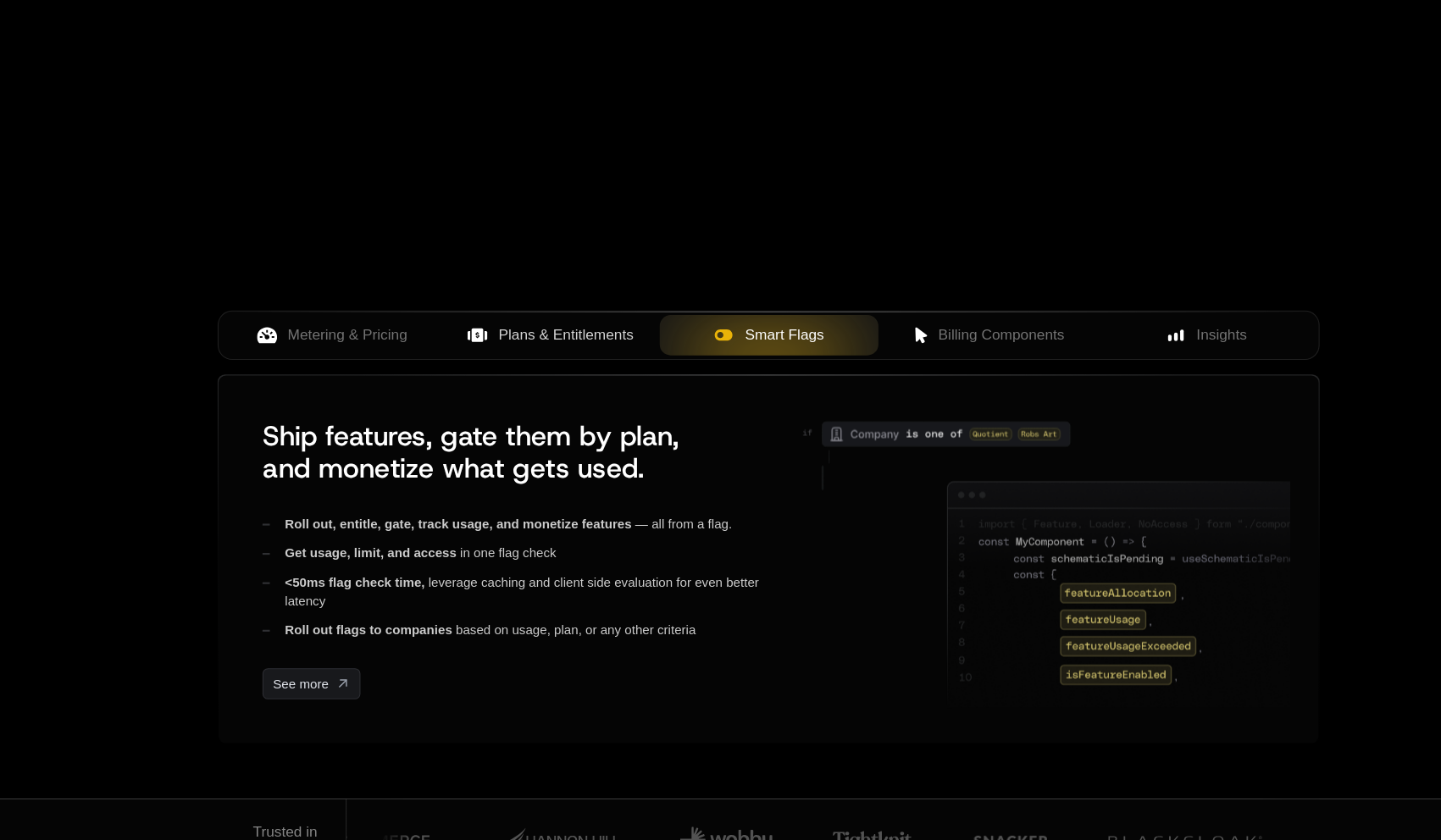
click at [893, 392] on div "Metering & Pricing Plans & Entitlements Smart Flags Billing Components Insights" at bounding box center [720, 373] width 1020 height 46
click at [903, 377] on span "Billing Components" at bounding box center [935, 373] width 117 height 20
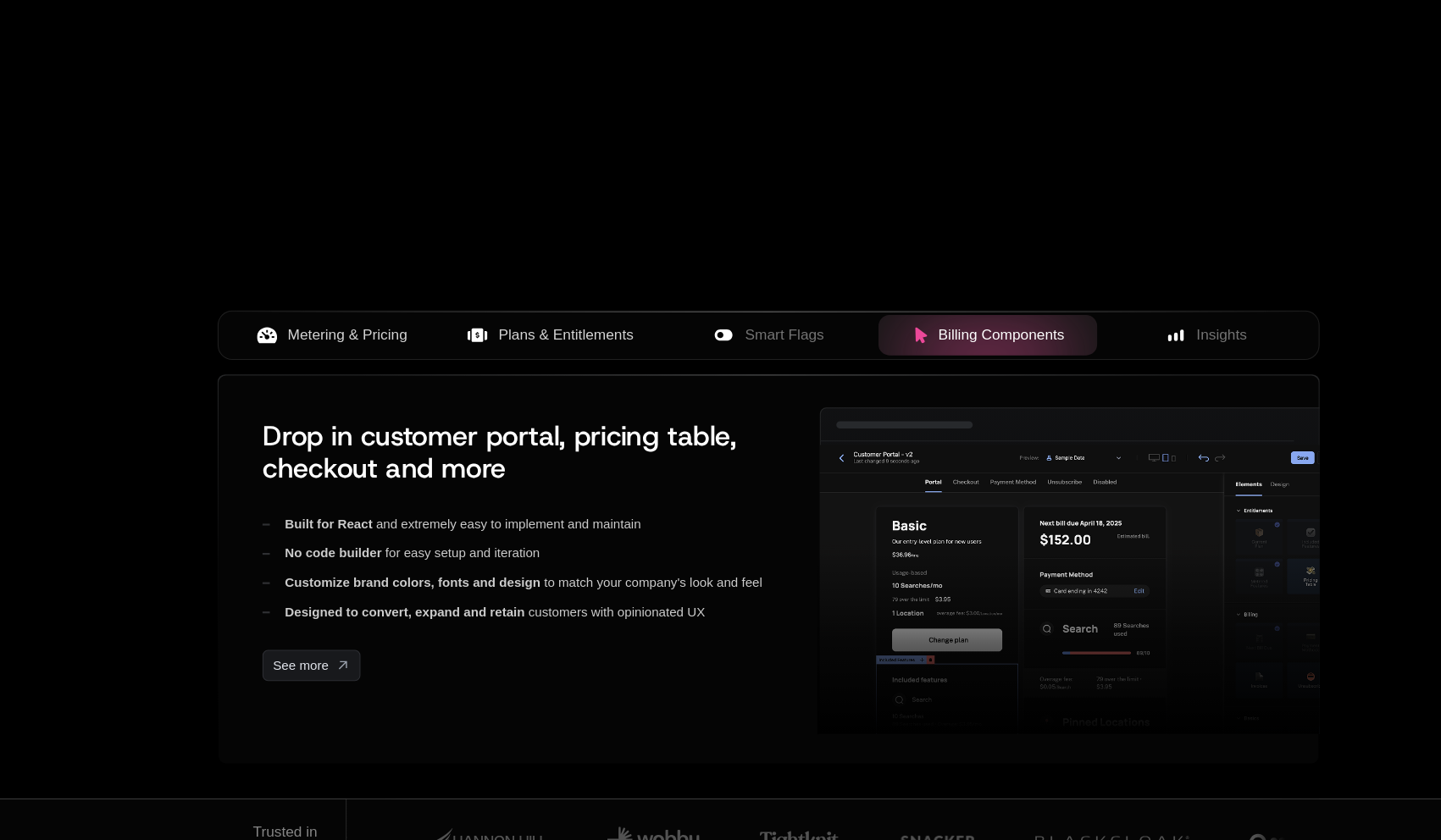
click at [339, 380] on span "Metering & Pricing" at bounding box center [331, 373] width 111 height 20
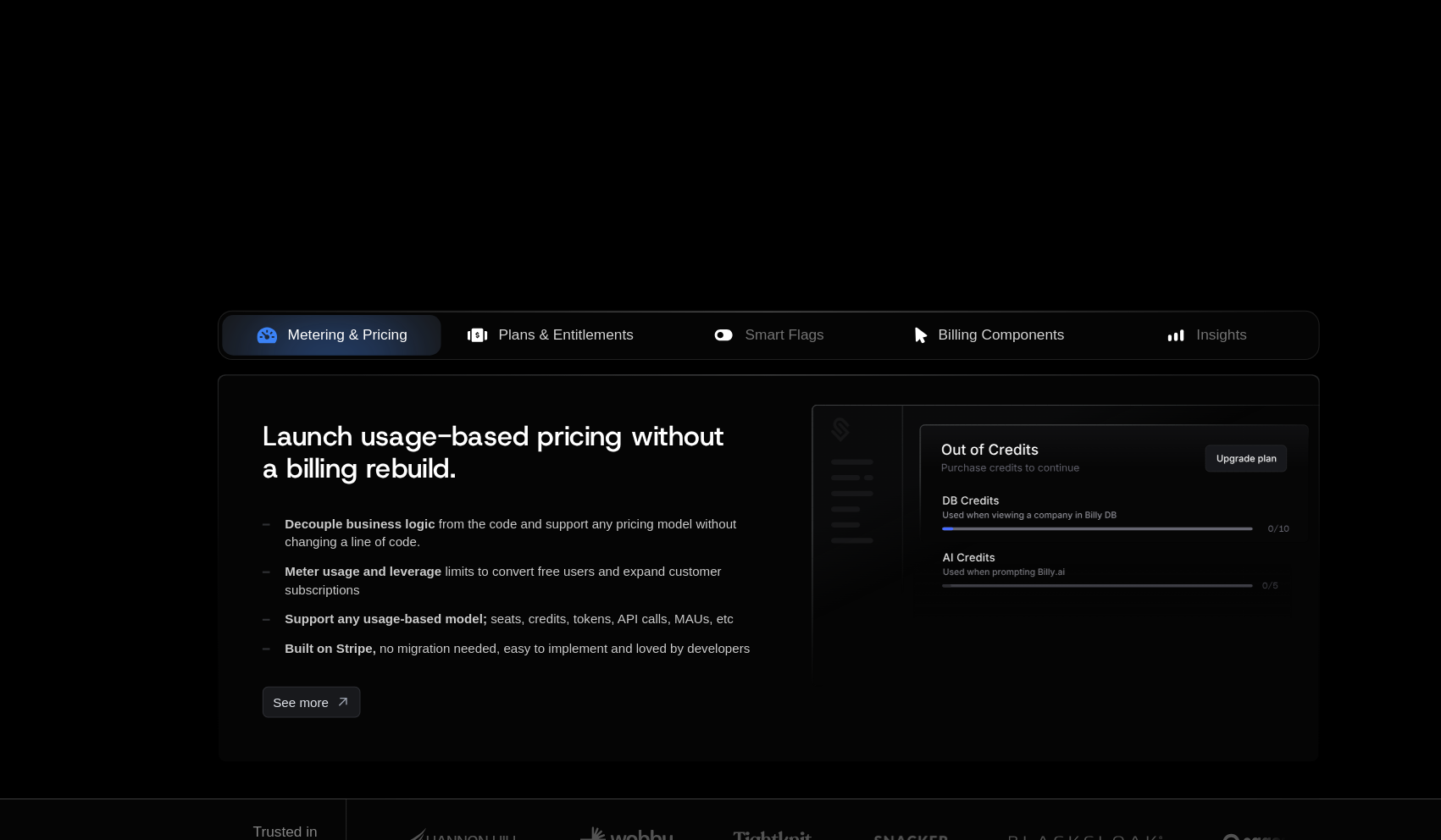
scroll to position [475, 0]
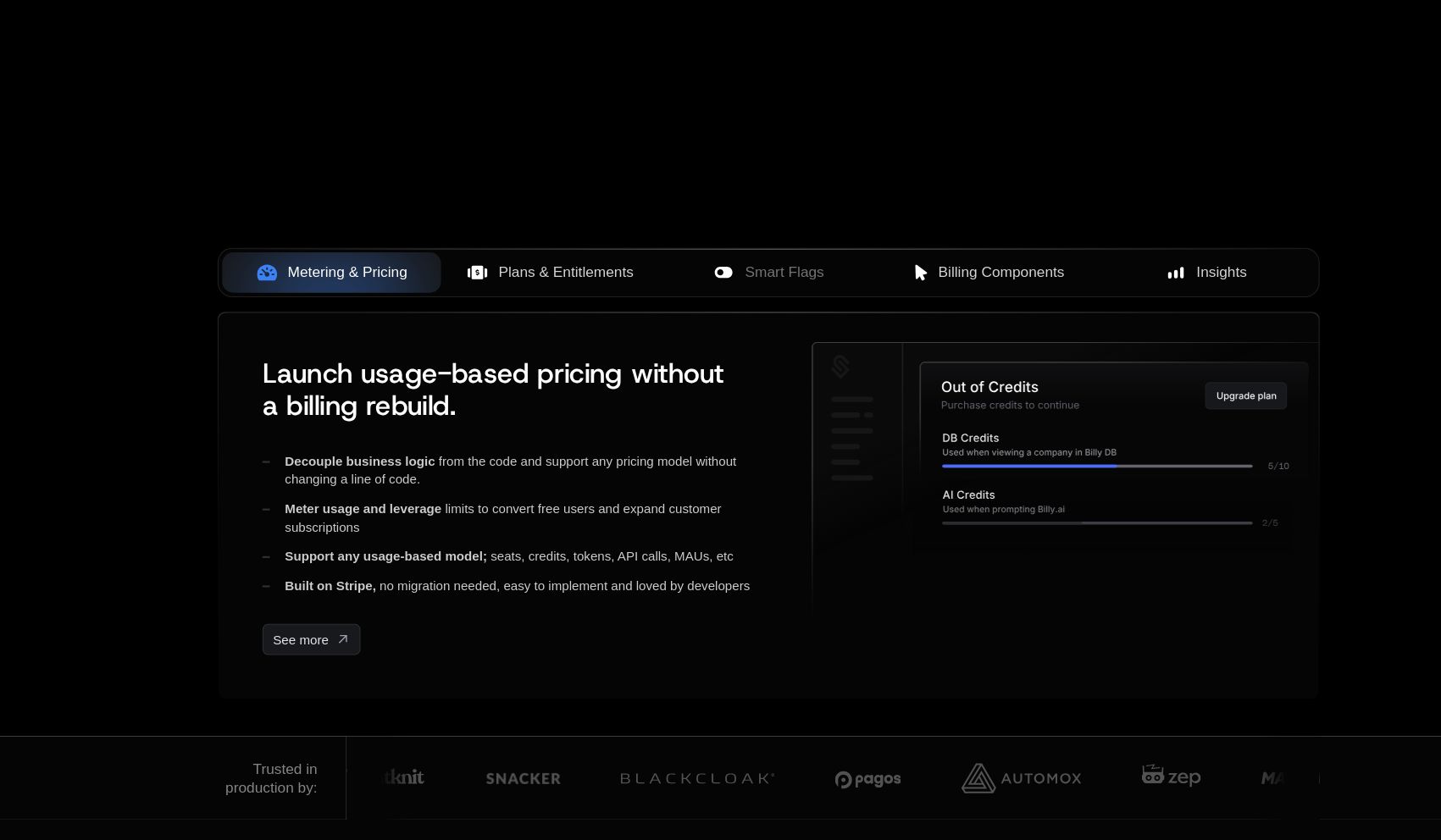
click at [1124, 310] on span "Insights" at bounding box center [1139, 314] width 46 height 20
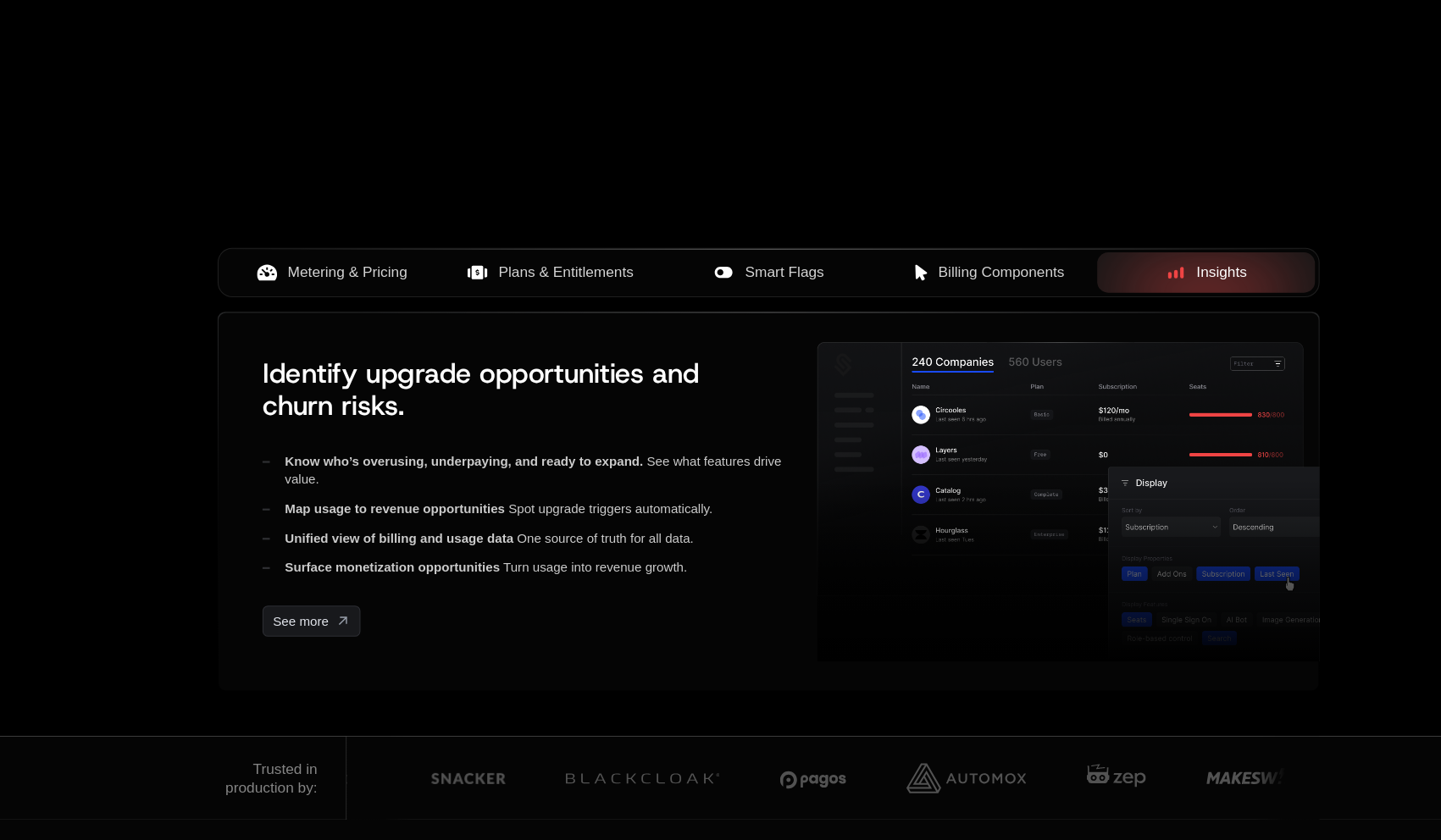
click at [755, 318] on span "Smart Flags" at bounding box center [734, 314] width 73 height 20
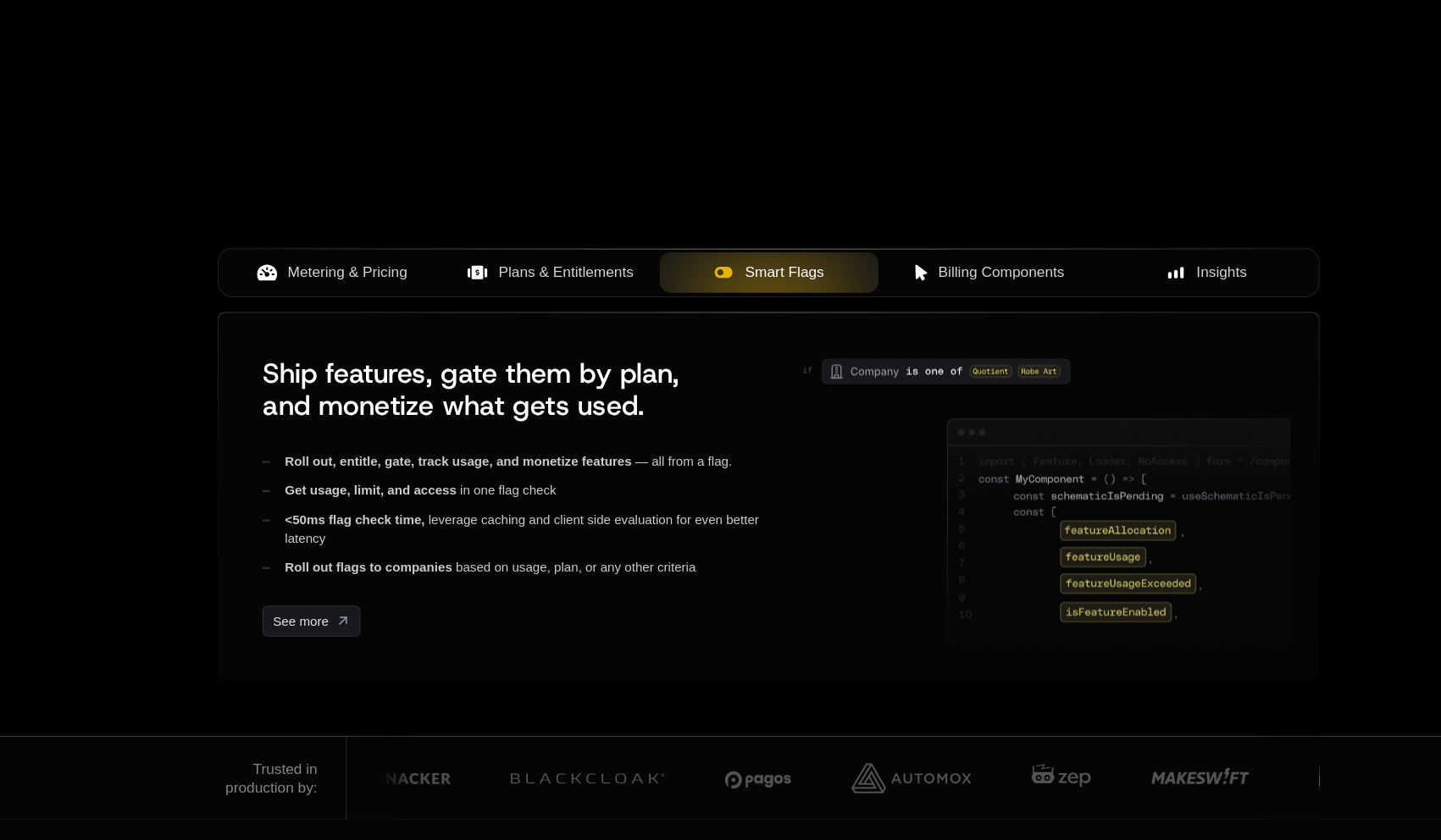
click at [361, 320] on span "Metering & Pricing" at bounding box center [331, 314] width 111 height 20
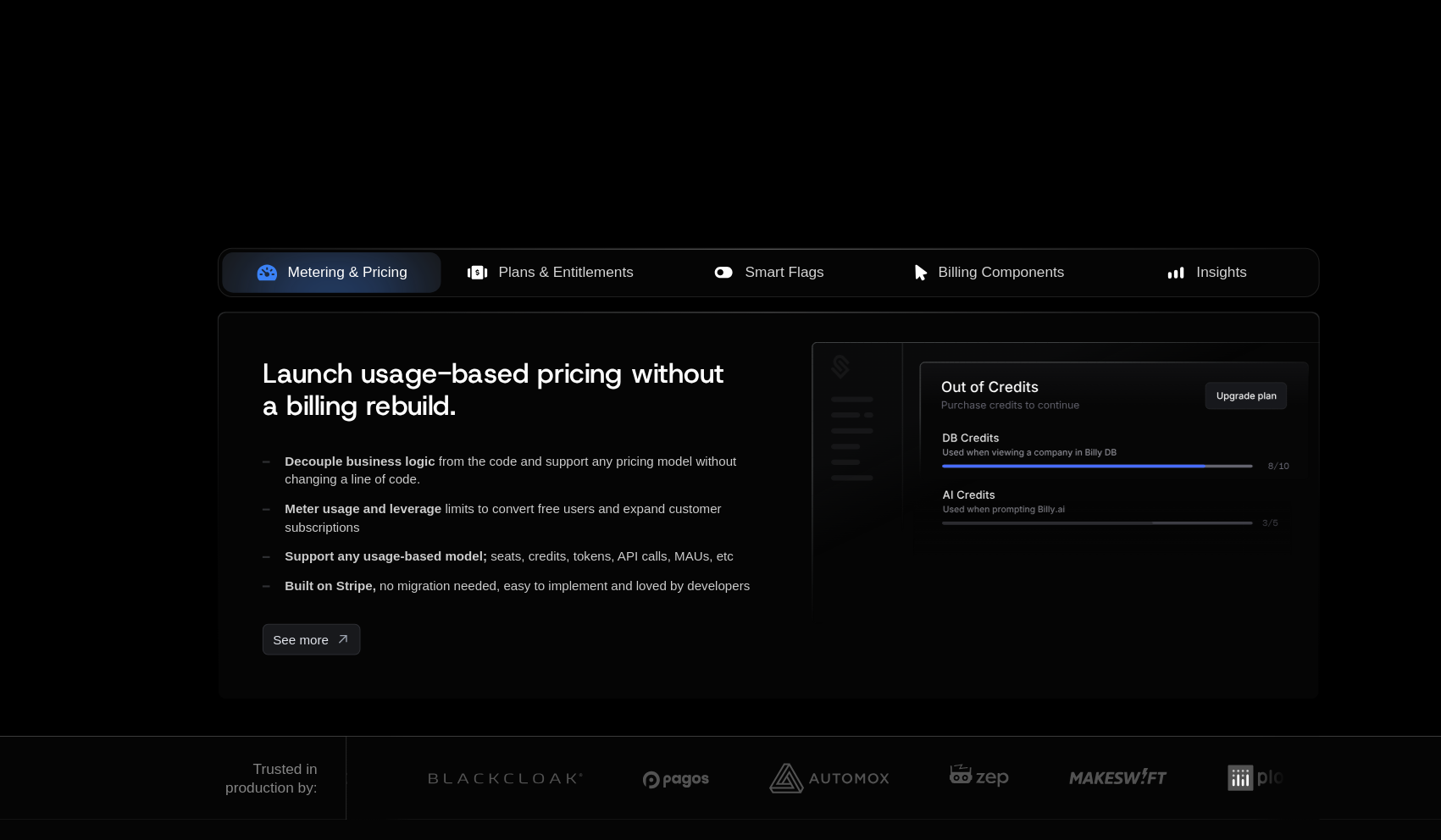
click at [496, 304] on span "Plans & Entitlements" at bounding box center [532, 314] width 125 height 20
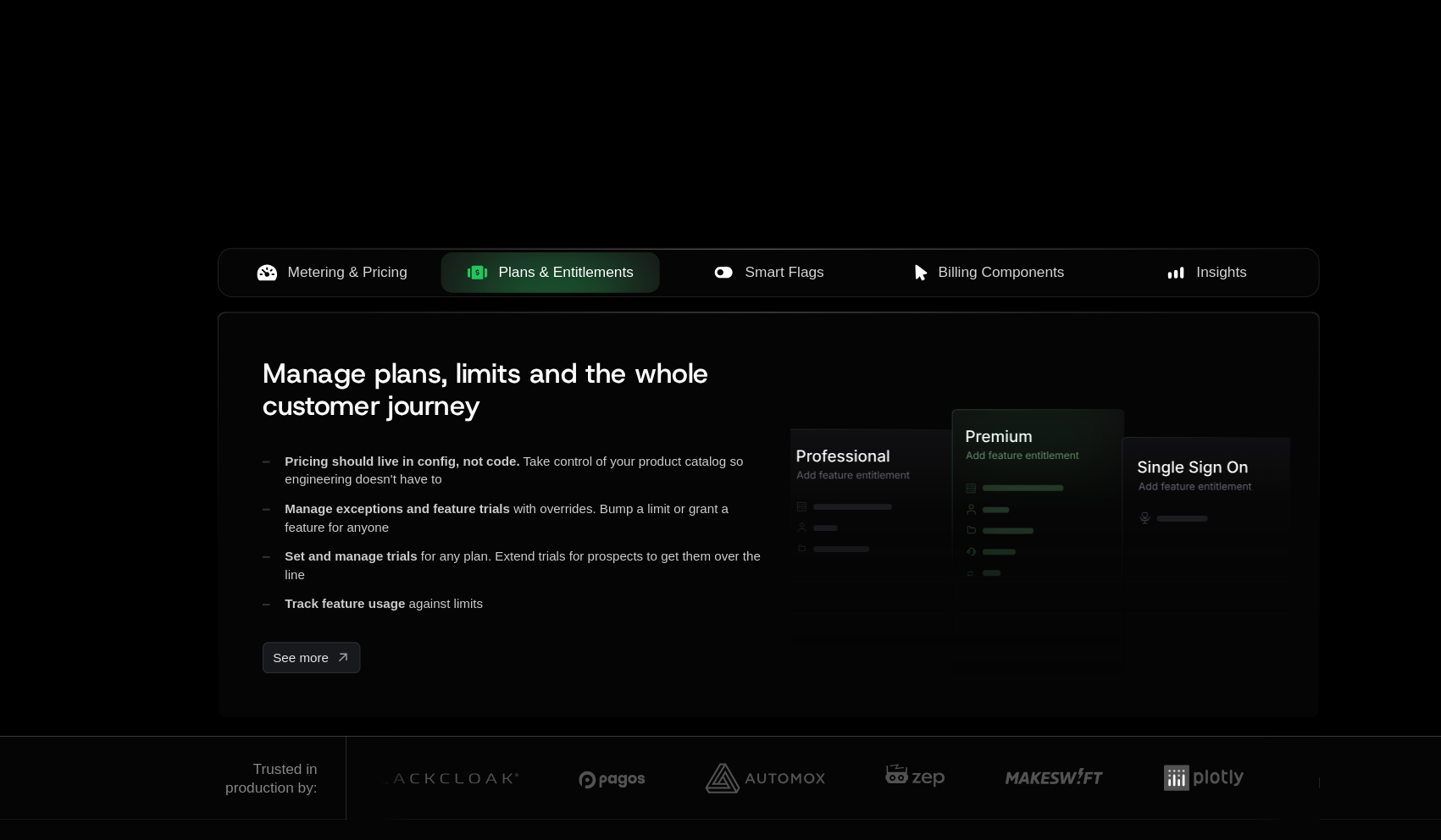
click at [732, 320] on span "Smart Flags" at bounding box center [734, 314] width 73 height 20
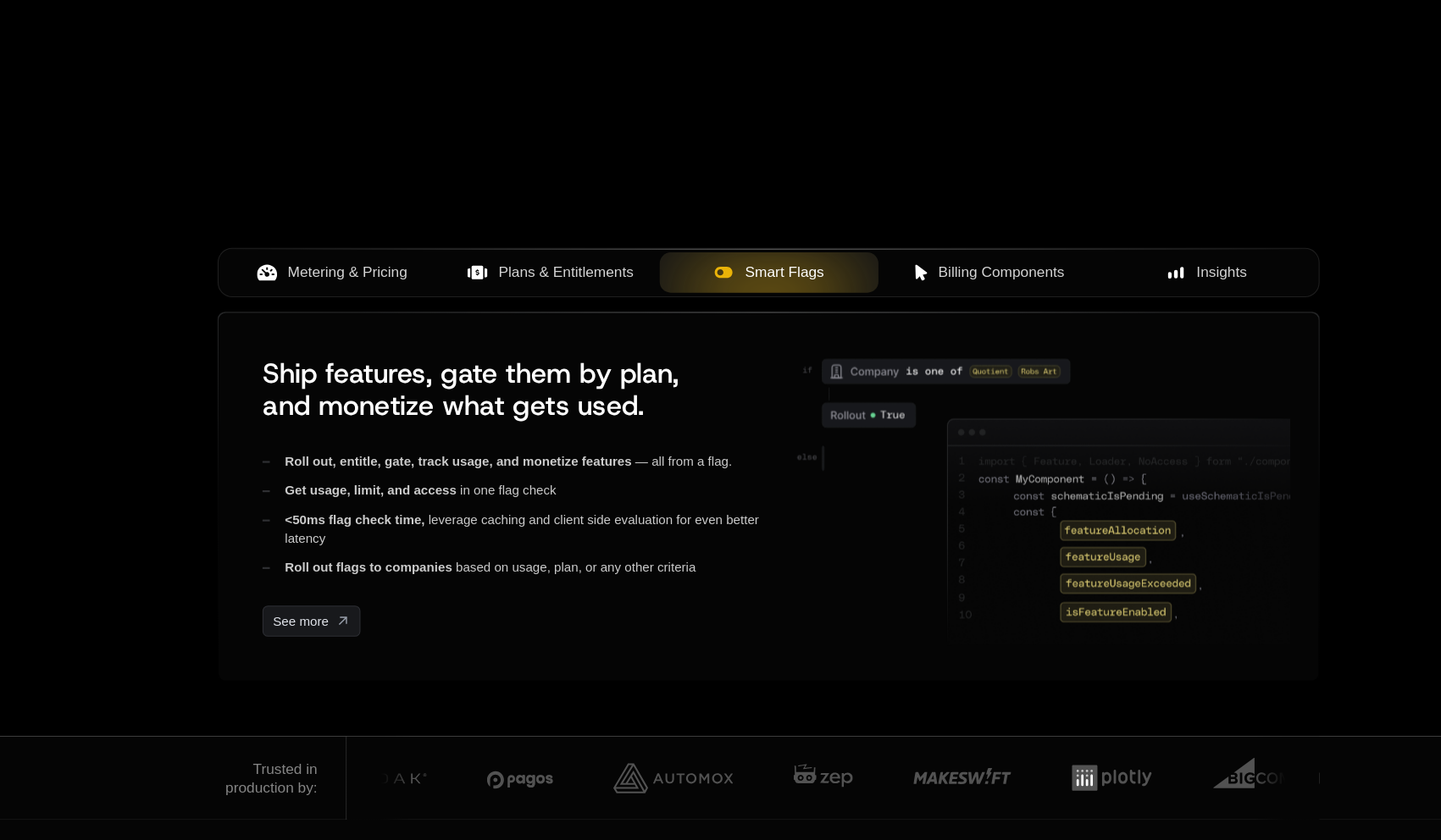
click at [961, 308] on span "Billing Components" at bounding box center [935, 314] width 117 height 20
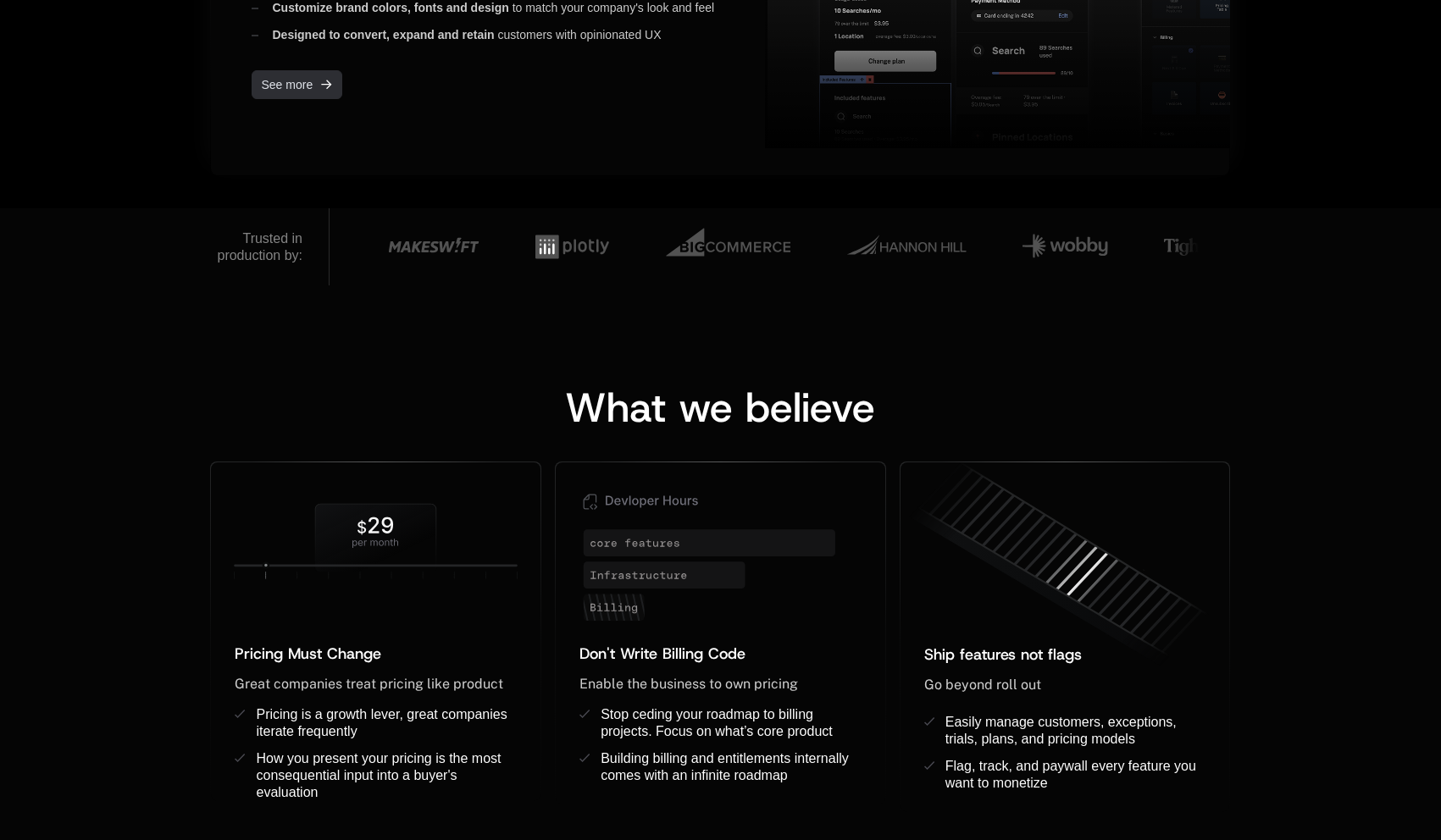
scroll to position [1133, 0]
